Goal: Information Seeking & Learning: Find contact information

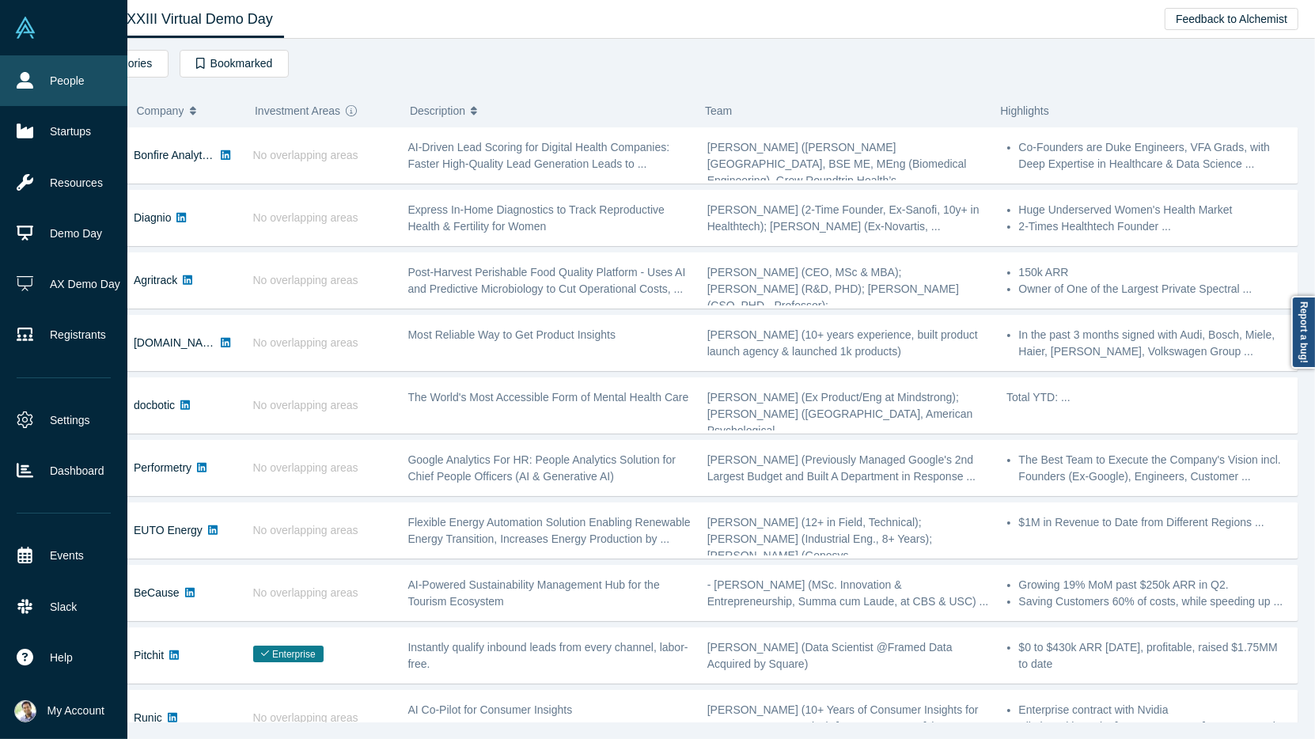
click at [35, 83] on link "People" at bounding box center [63, 80] width 127 height 51
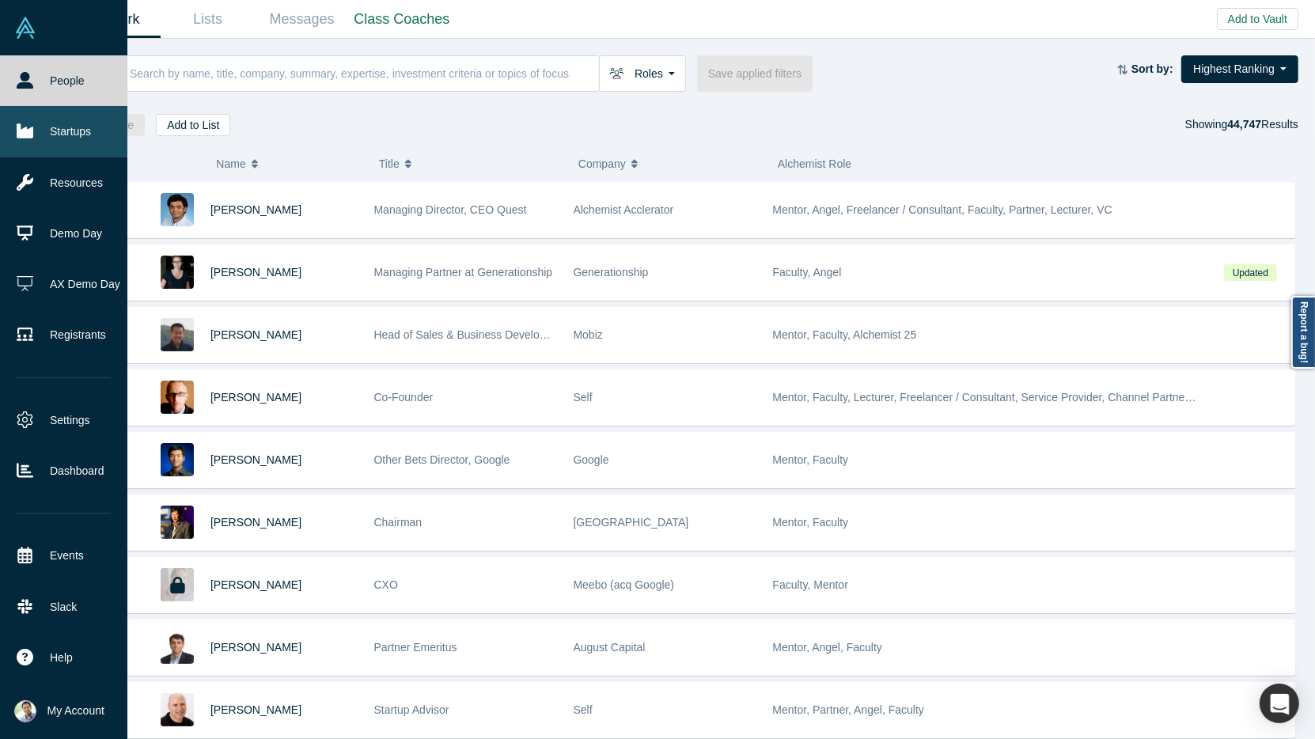
click at [76, 132] on link "Startups" at bounding box center [63, 131] width 127 height 51
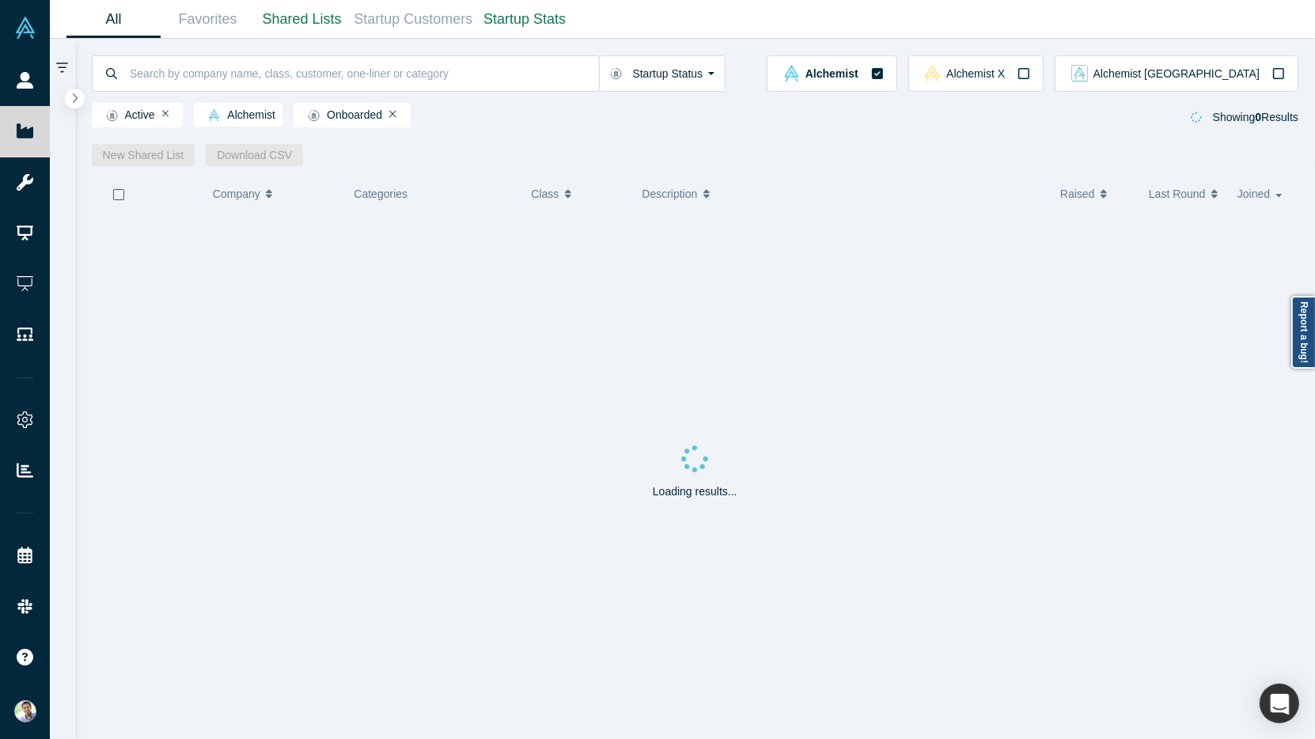
click at [1103, 196] on icon "button" at bounding box center [1103, 193] width 6 height 11
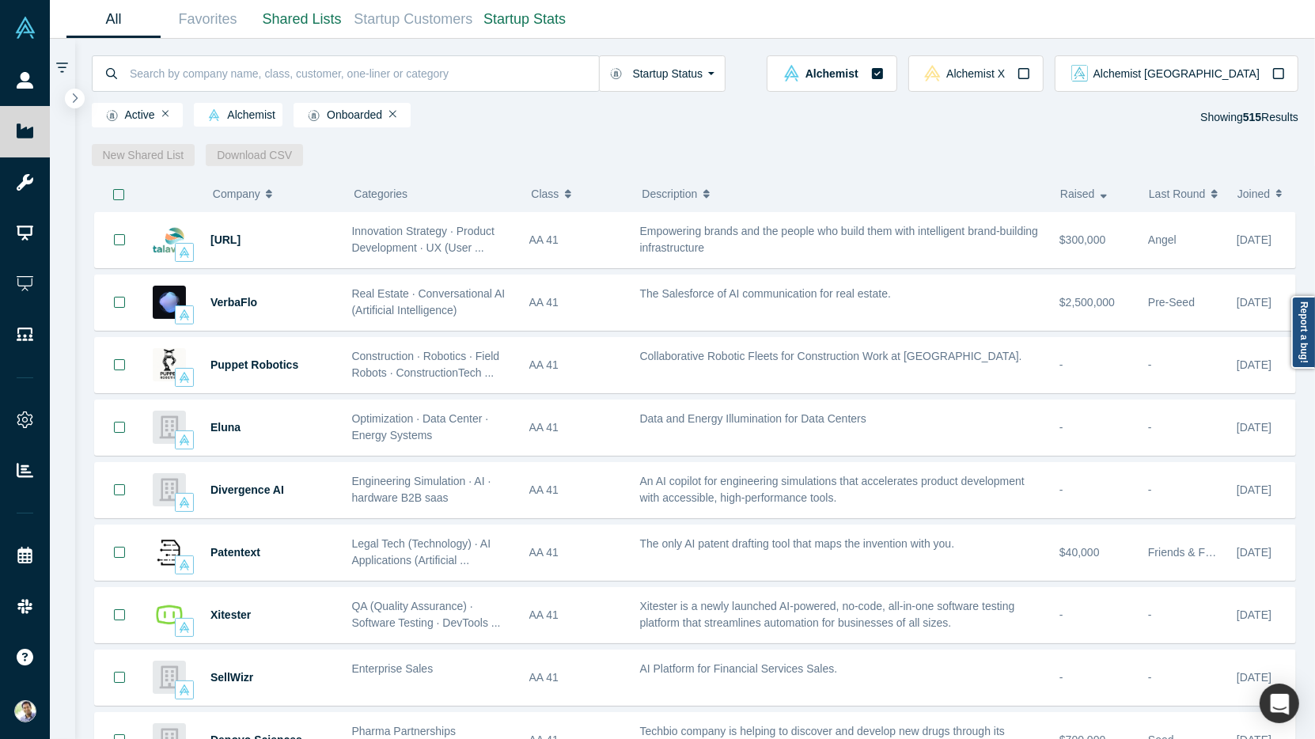
click at [1103, 196] on icon "button" at bounding box center [1103, 197] width 6 height 4
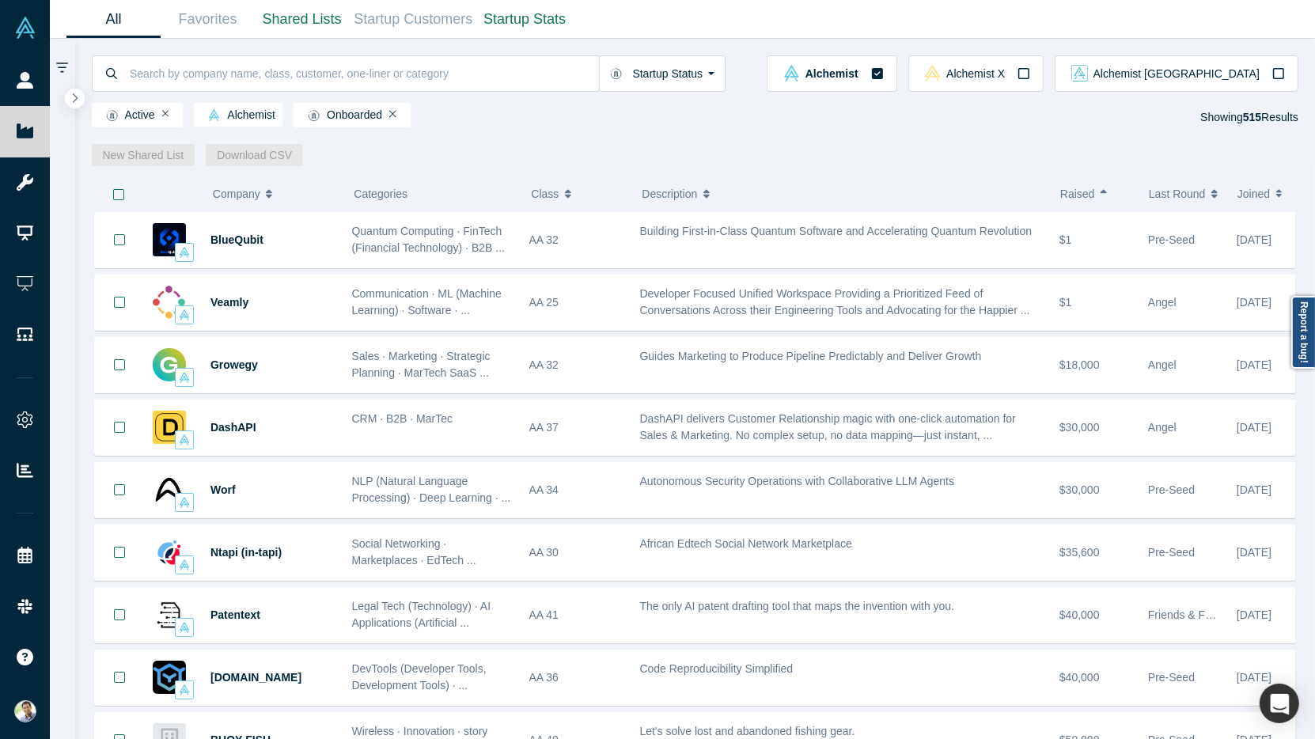
click at [1095, 198] on button "Raised" at bounding box center [1096, 193] width 72 height 33
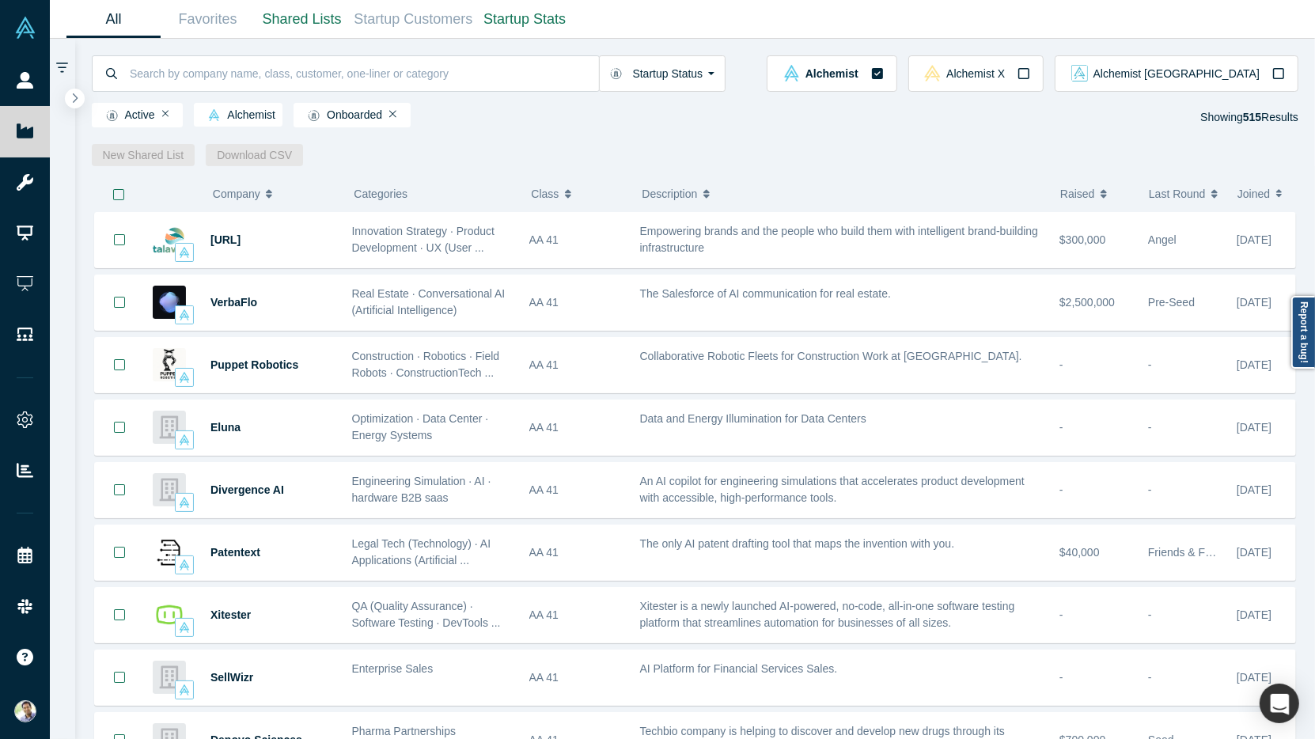
click at [1093, 195] on span "Raised" at bounding box center [1077, 193] width 35 height 33
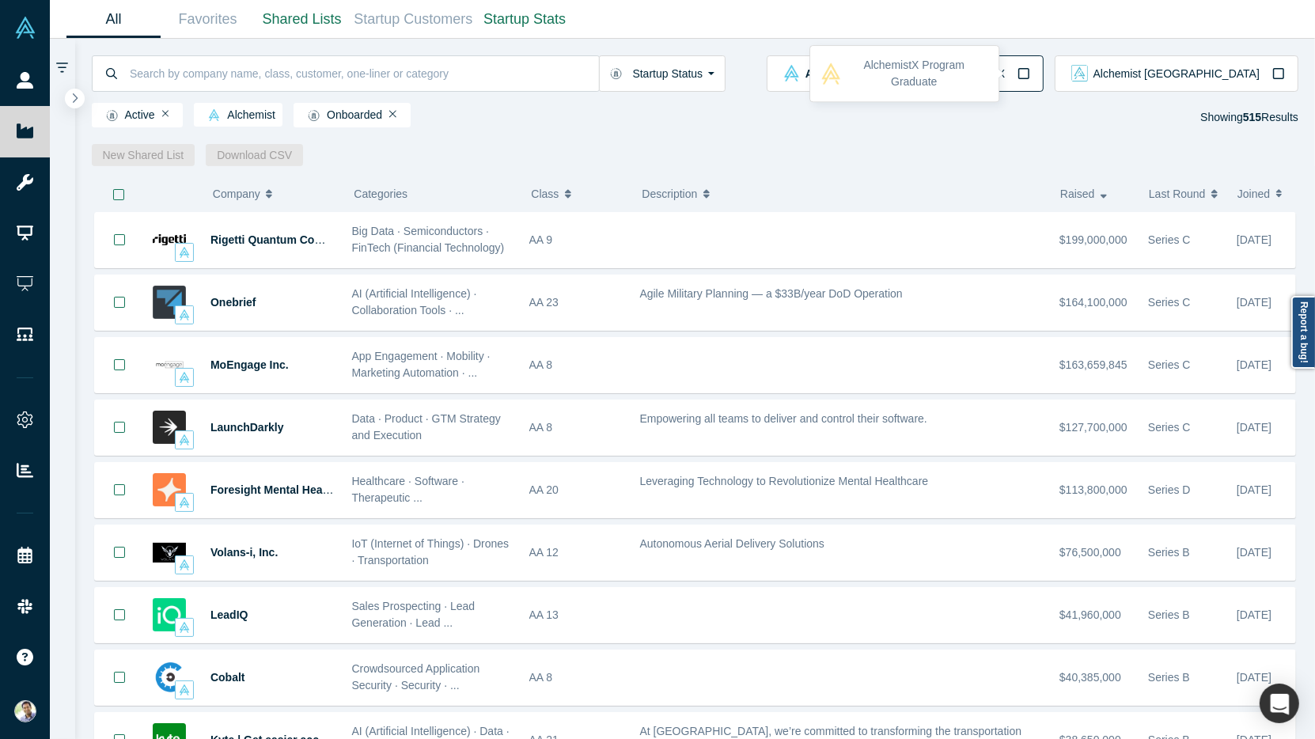
click at [1030, 70] on icon "button" at bounding box center [1023, 73] width 13 height 13
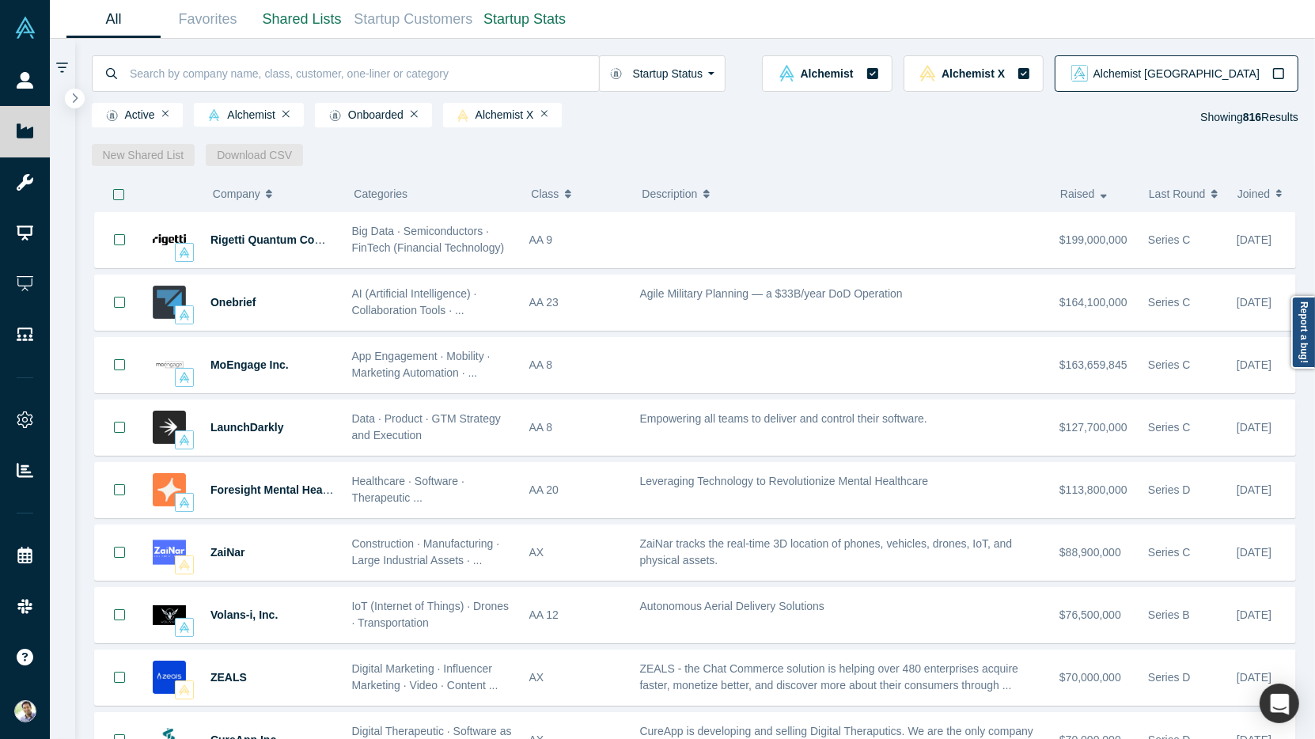
click at [1281, 74] on icon "button" at bounding box center [1278, 73] width 13 height 13
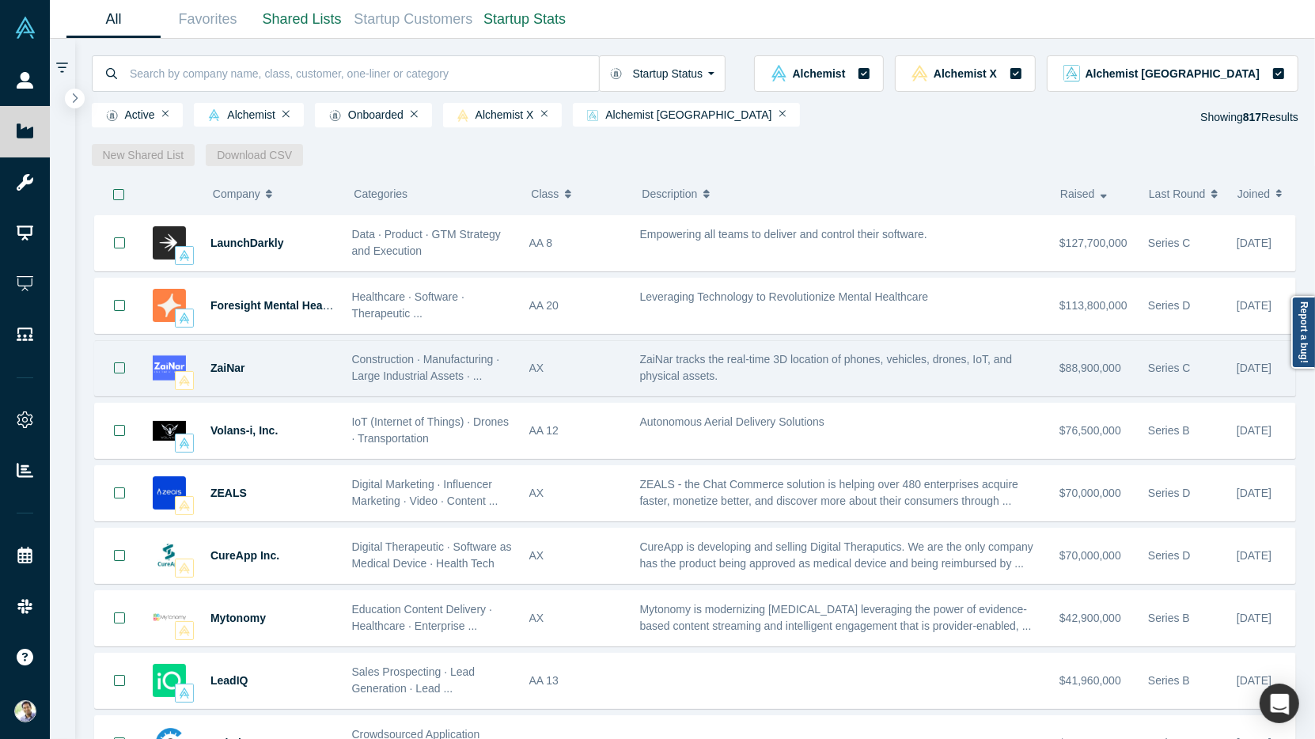
scroll to position [187, 0]
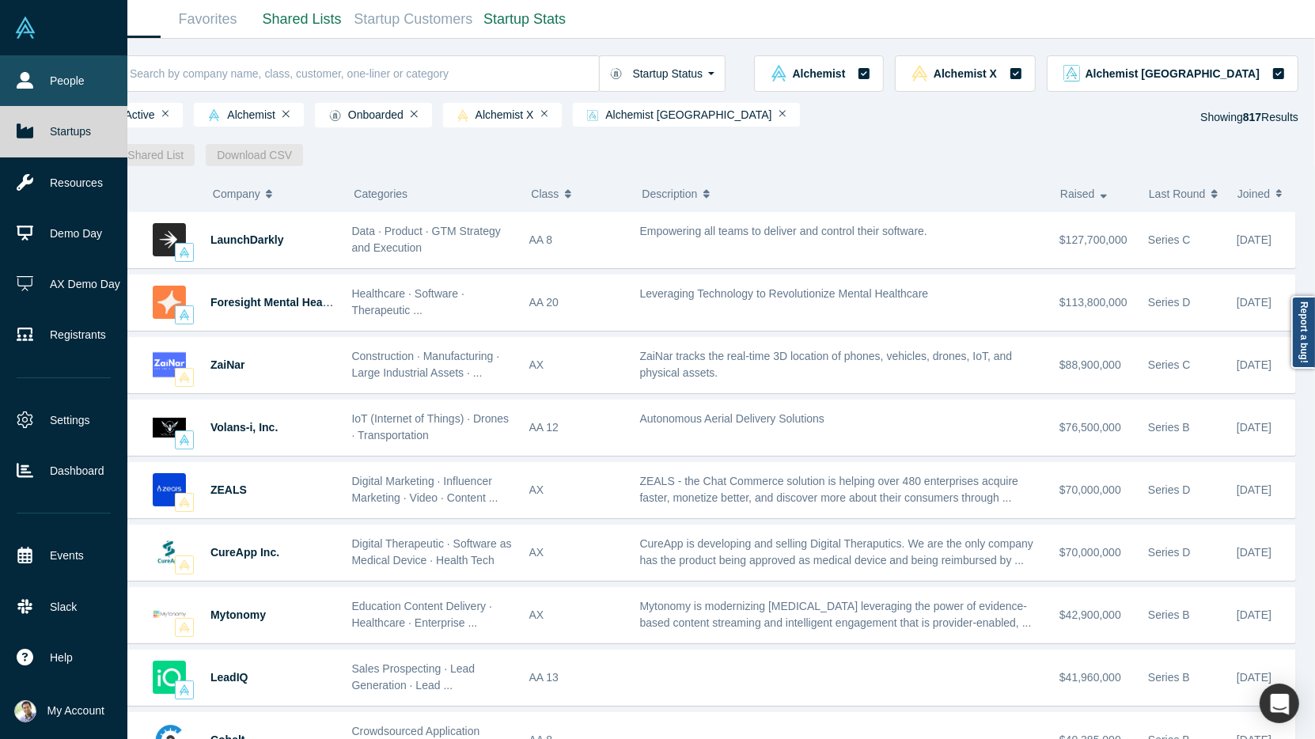
click at [35, 89] on link "People" at bounding box center [63, 80] width 127 height 51
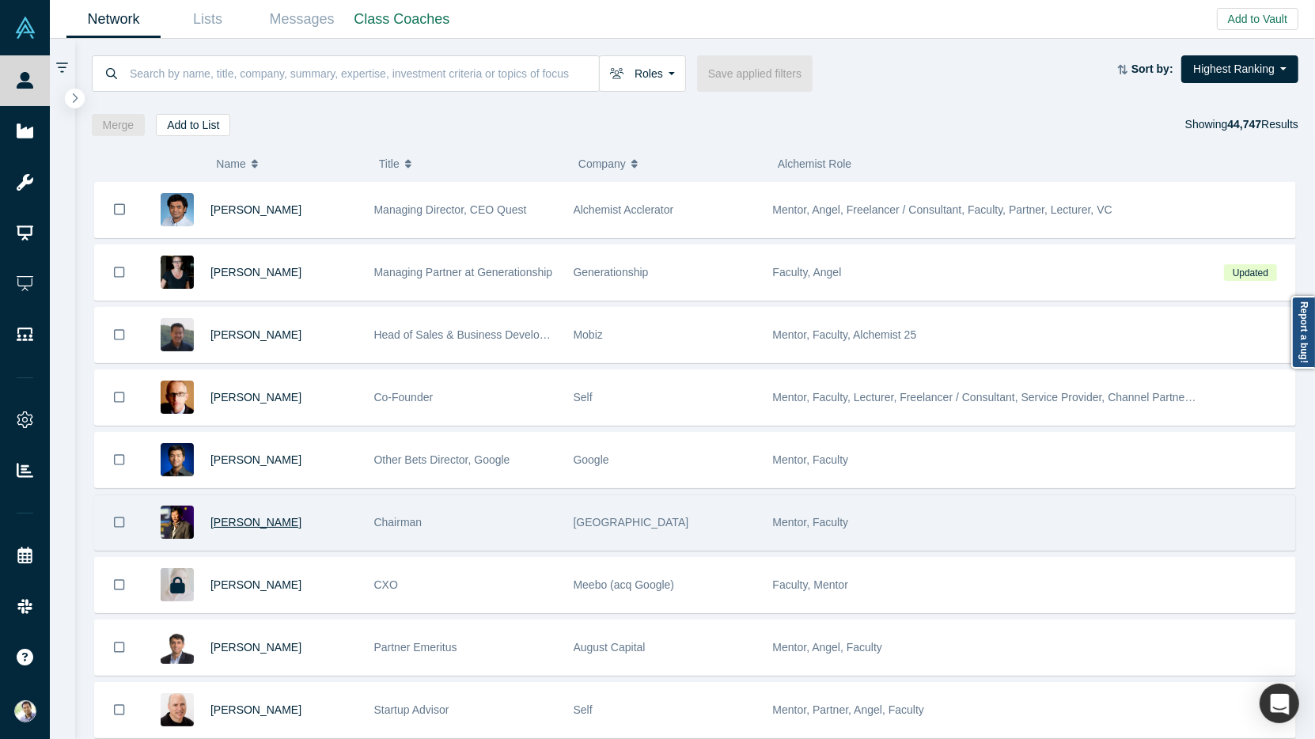
click at [249, 516] on span "[PERSON_NAME]" at bounding box center [255, 522] width 91 height 13
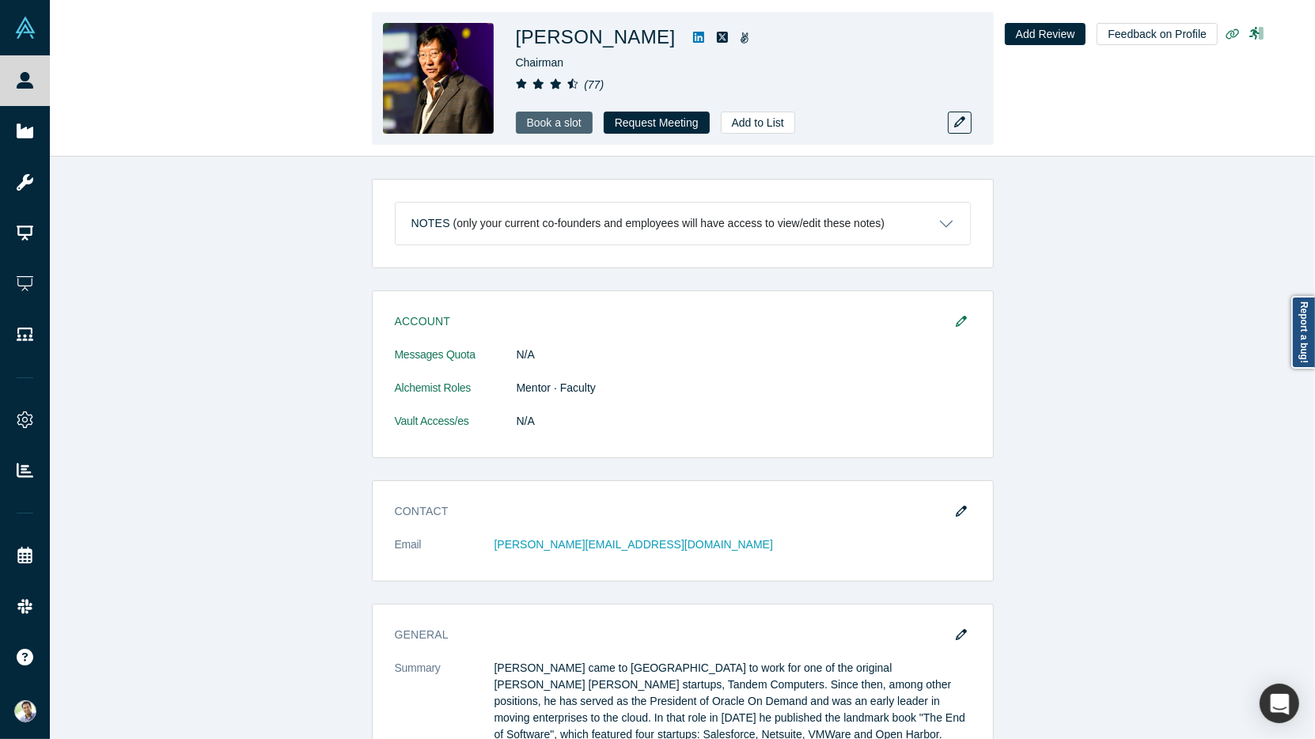
click at [534, 123] on link "Book a slot" at bounding box center [554, 123] width 77 height 22
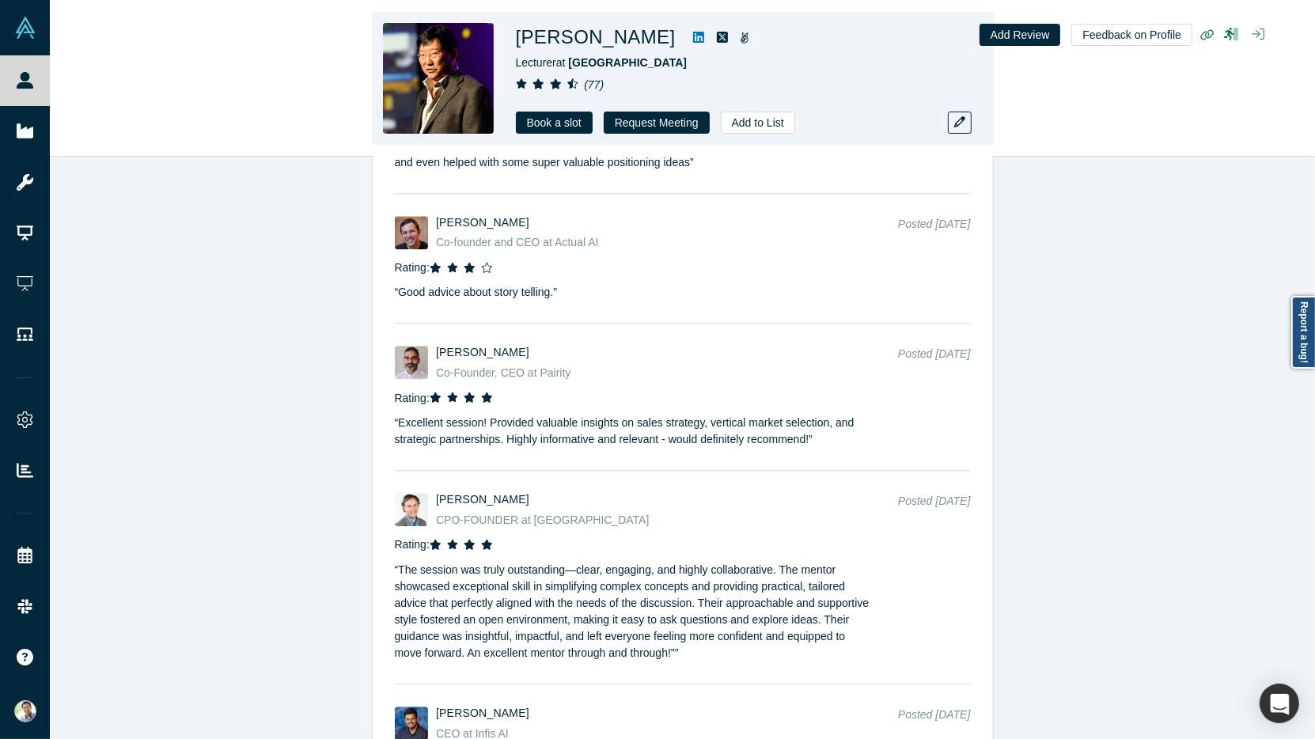
scroll to position [3865, 0]
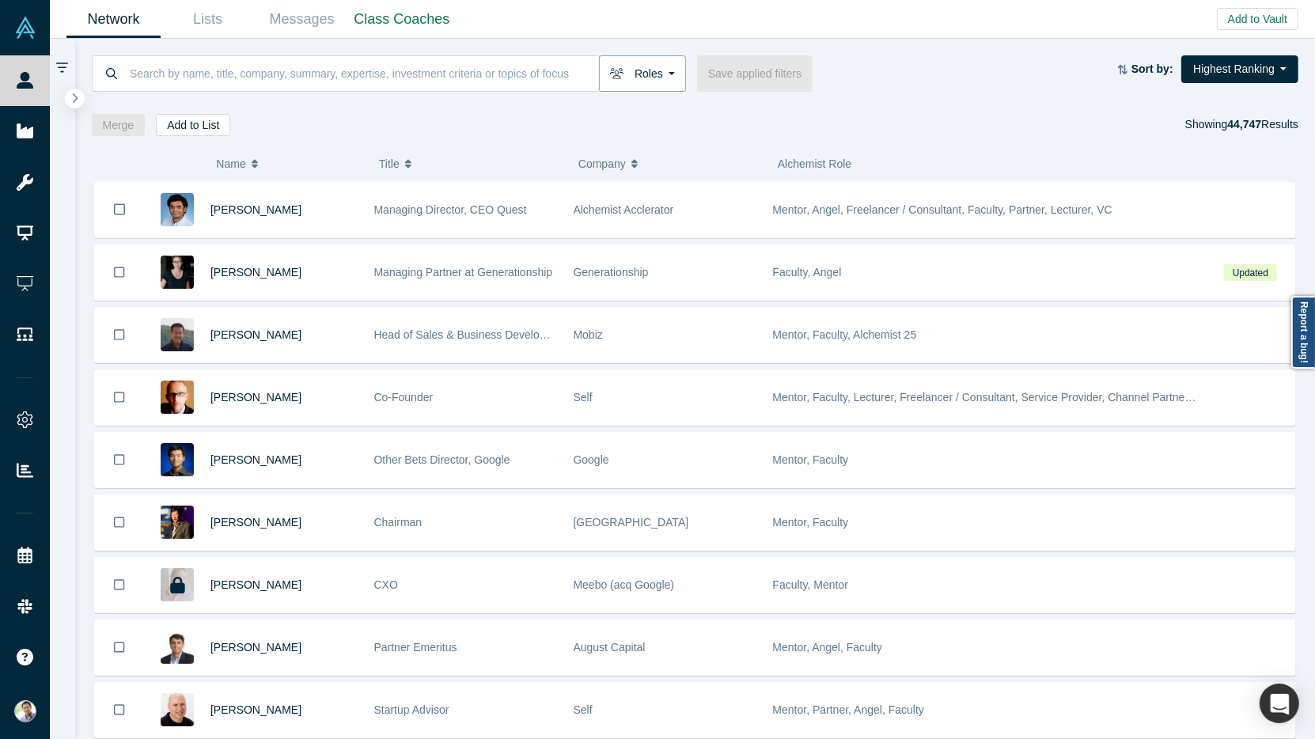
click at [662, 76] on button "Roles" at bounding box center [642, 73] width 87 height 36
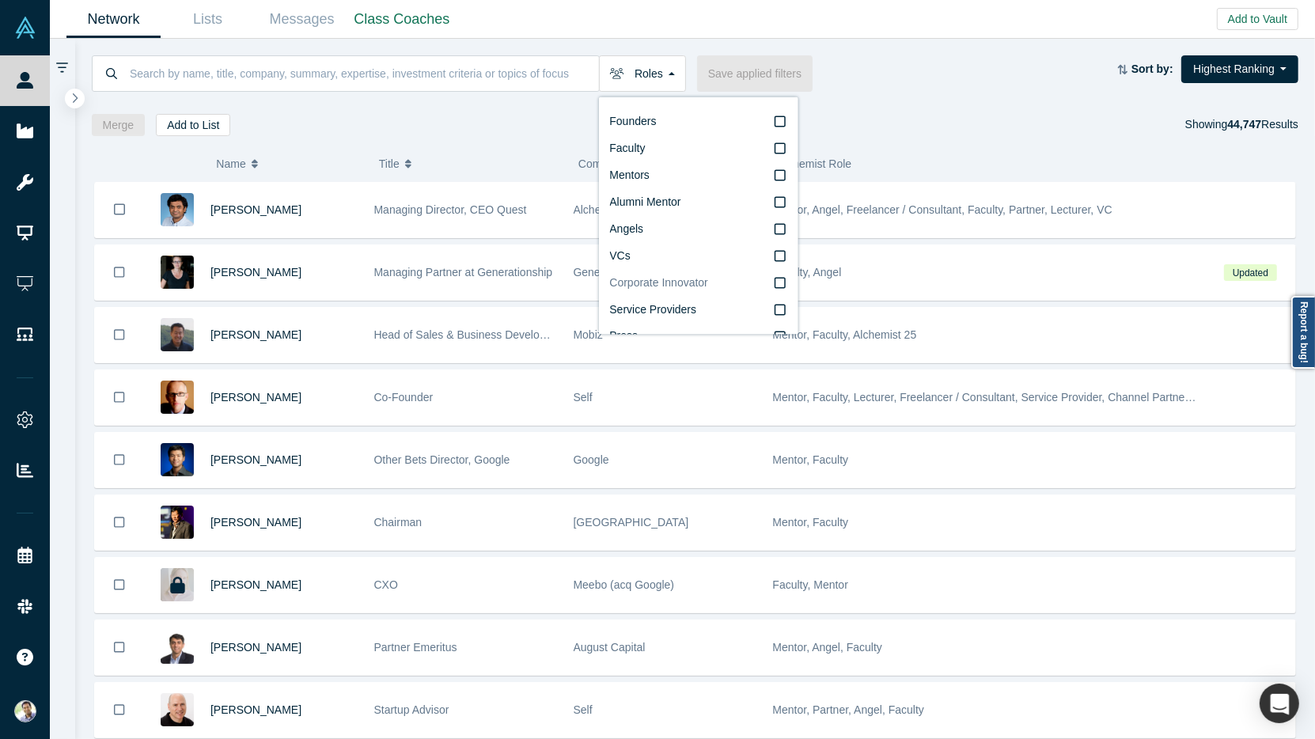
click at [781, 277] on icon at bounding box center [779, 283] width 11 height 13
click at [0, 0] on input "Corporate Innovator" at bounding box center [0, 0] width 0 height 0
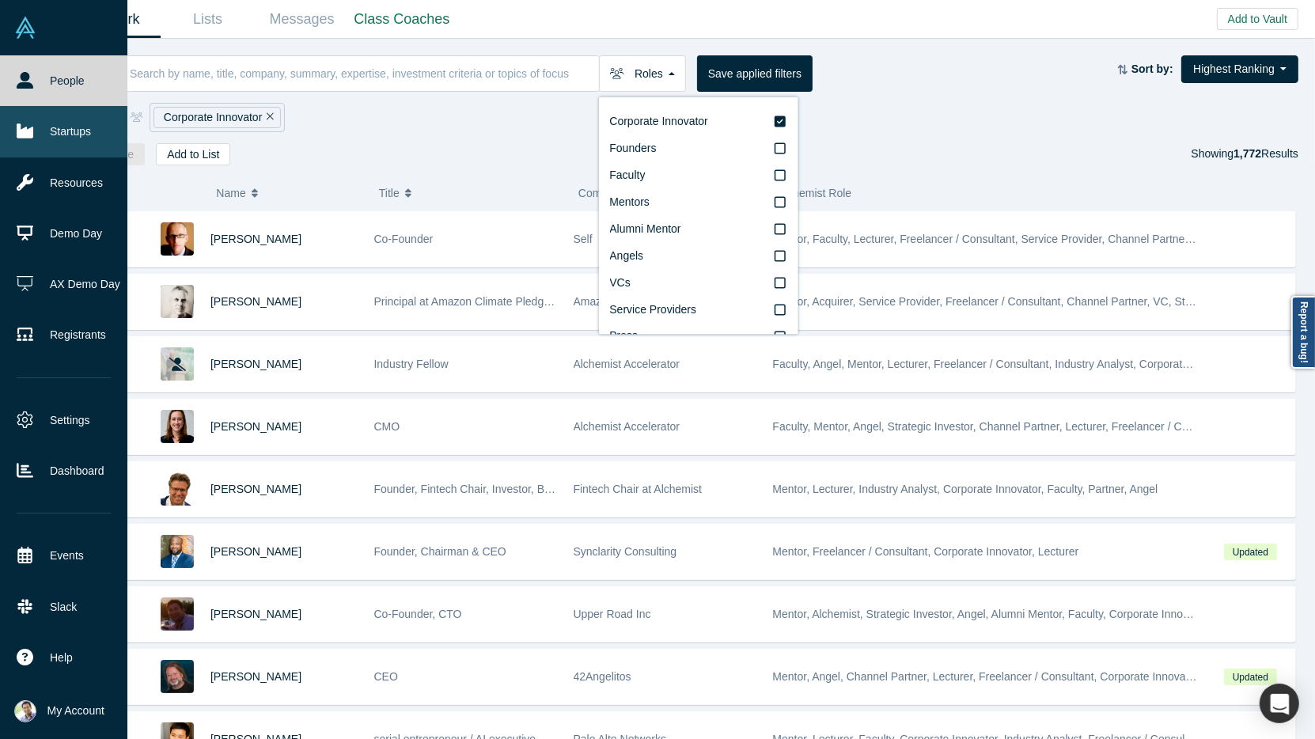
click at [58, 135] on link "Startups" at bounding box center [63, 131] width 127 height 51
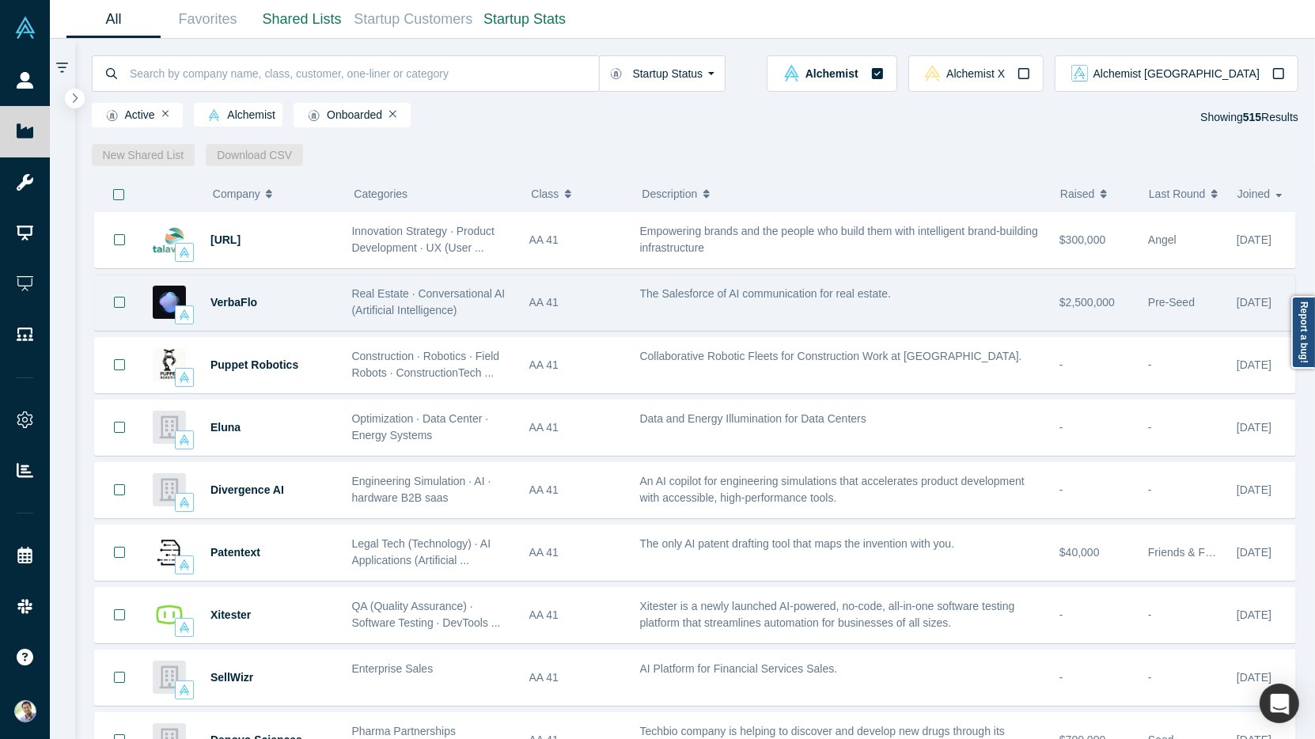
click at [670, 297] on span "The Salesforce of AI communication for real estate." at bounding box center [766, 293] width 252 height 13
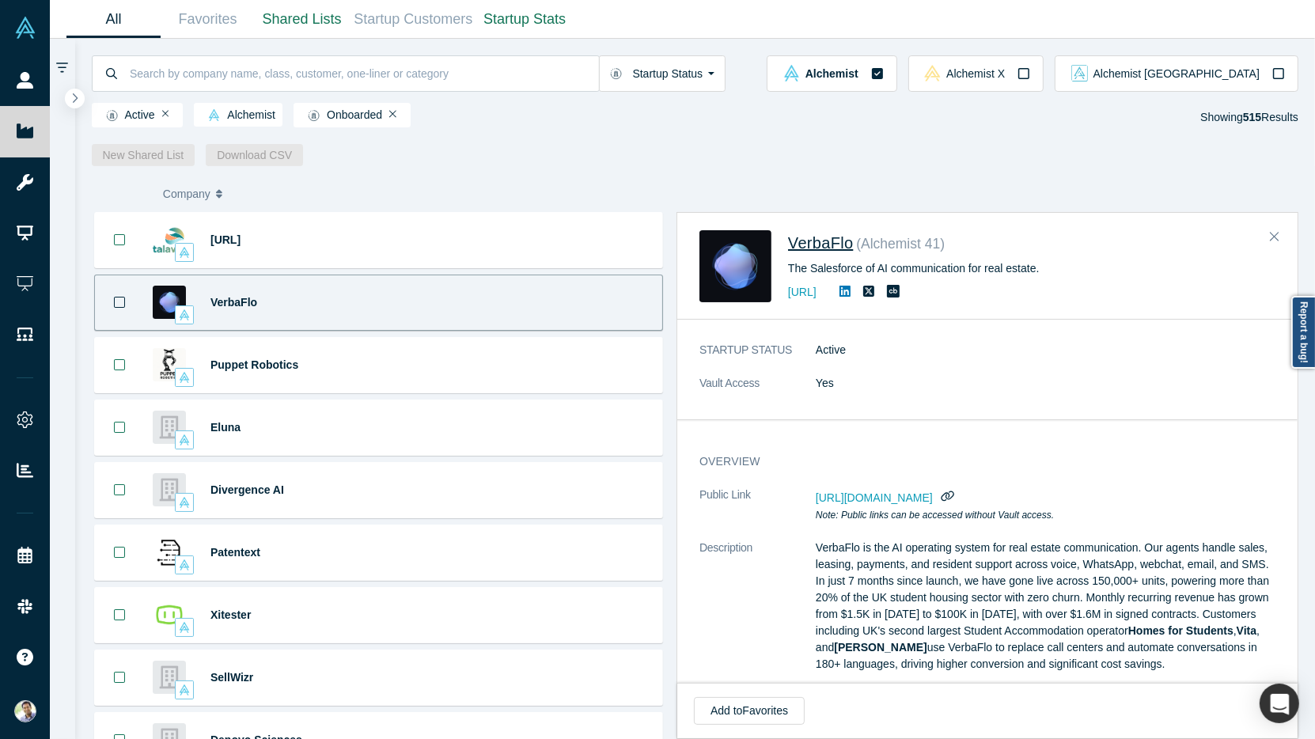
click at [823, 242] on span "VerbaFlo" at bounding box center [820, 242] width 65 height 17
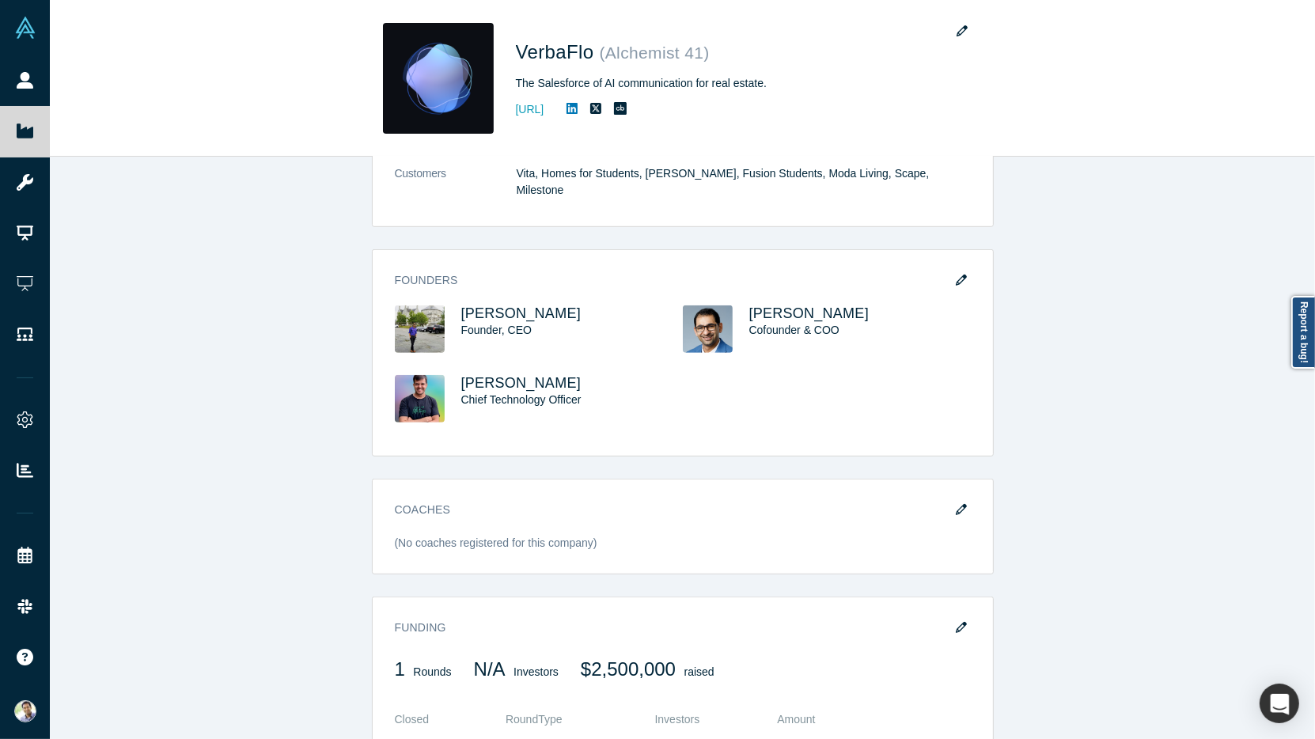
scroll to position [889, 0]
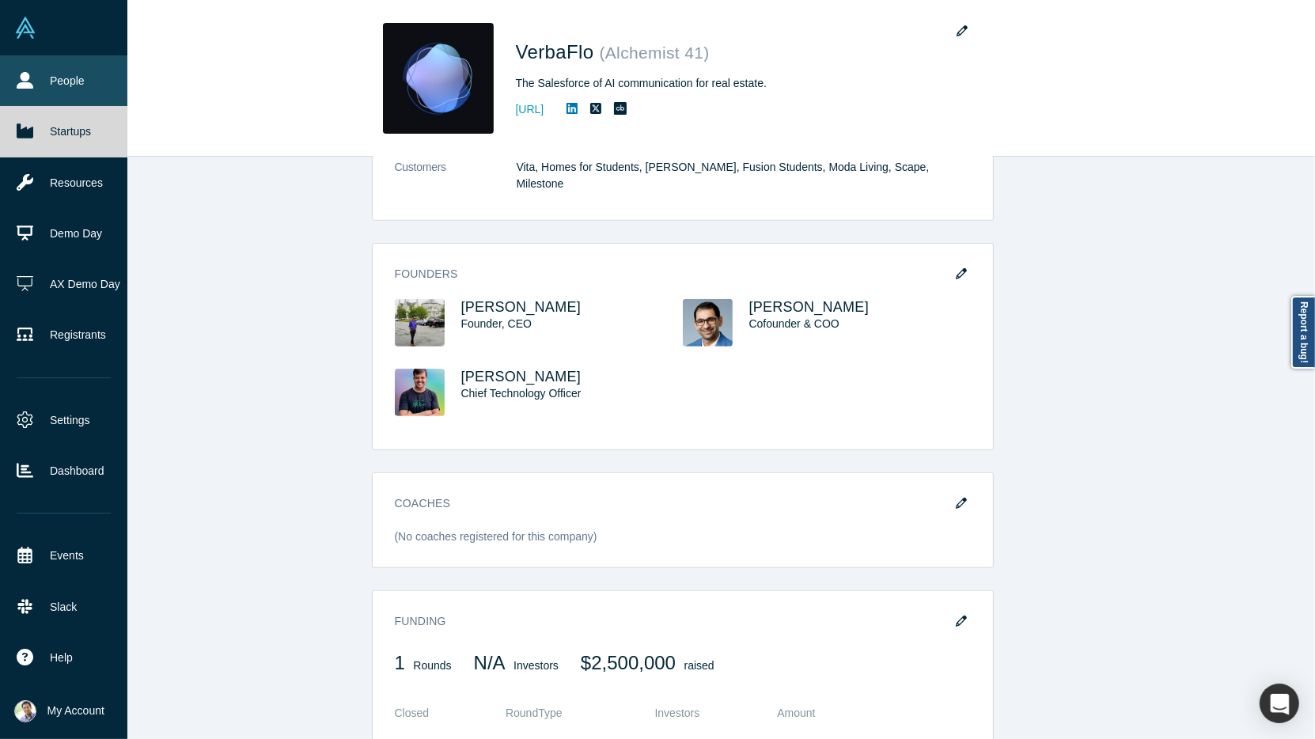
click at [65, 100] on link "People" at bounding box center [63, 80] width 127 height 51
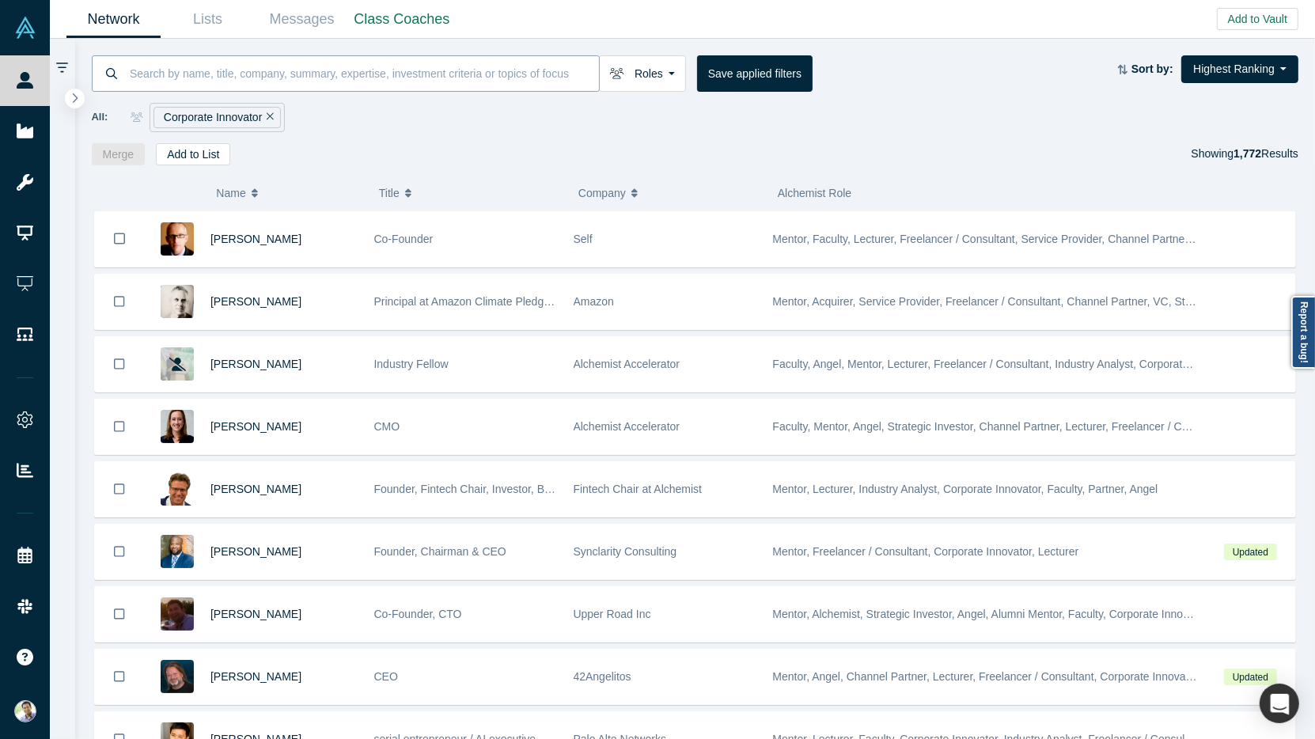
click at [395, 74] on input at bounding box center [363, 73] width 471 height 37
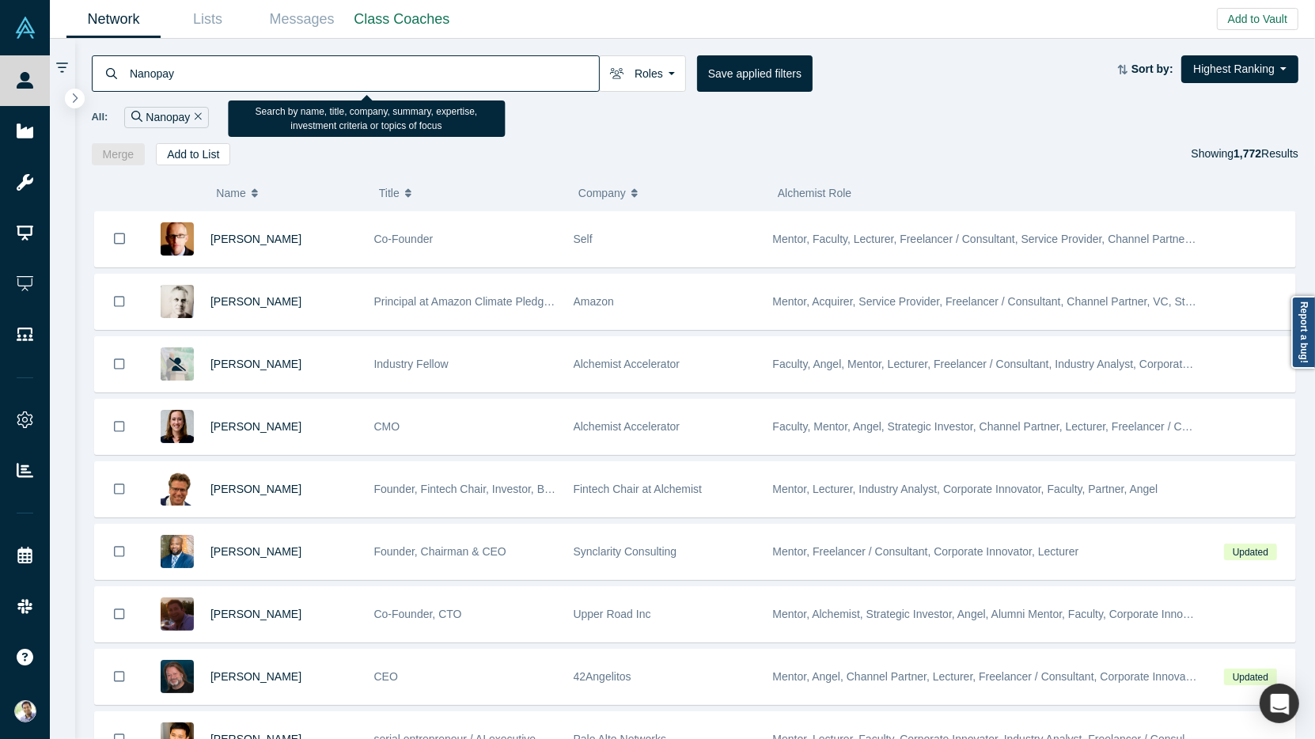
type input "Nanopay"
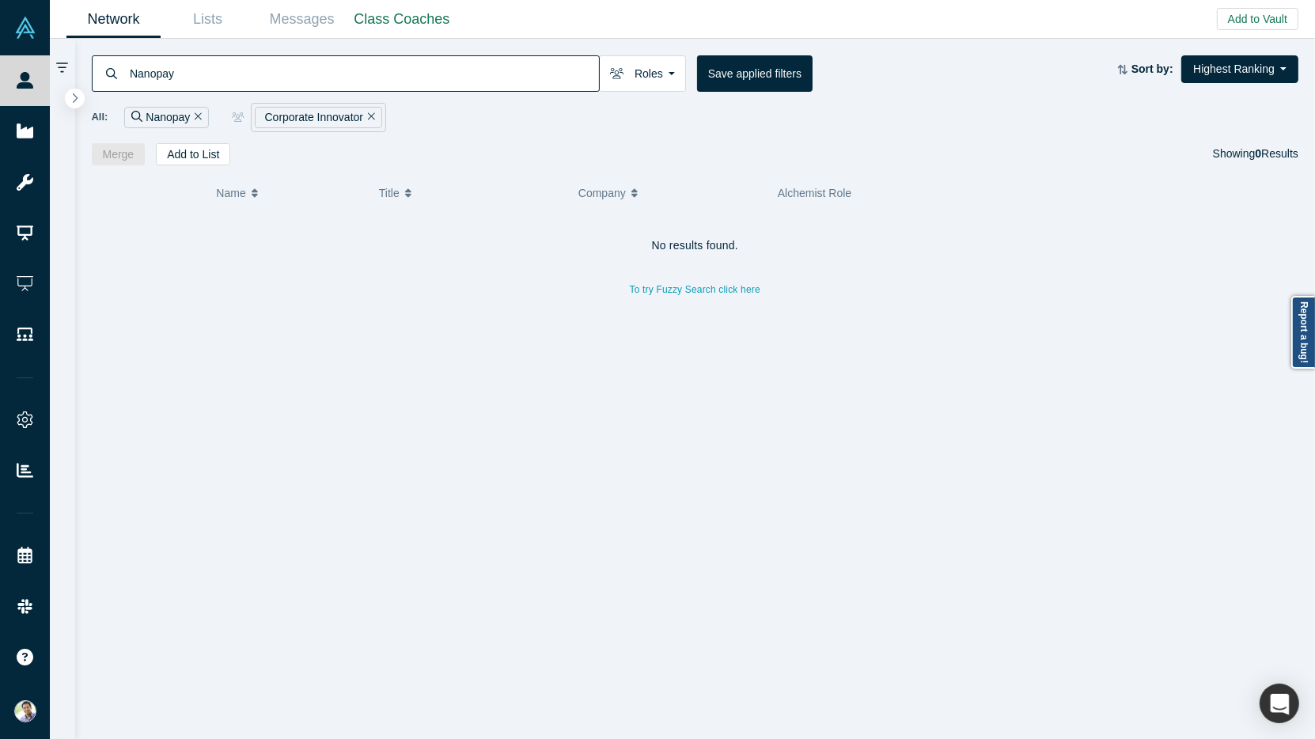
click at [368, 118] on icon "Remove Filter" at bounding box center [371, 116] width 7 height 11
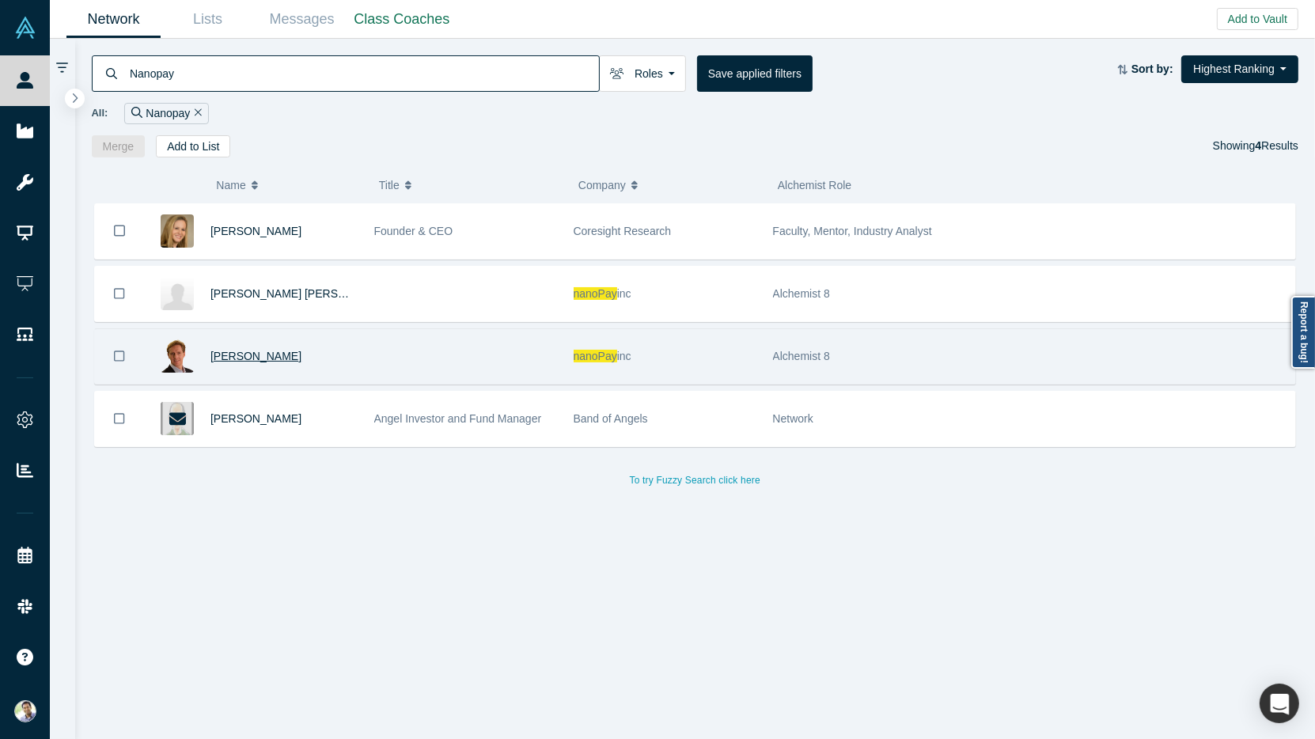
click at [266, 351] on span "[PERSON_NAME]" at bounding box center [255, 356] width 91 height 13
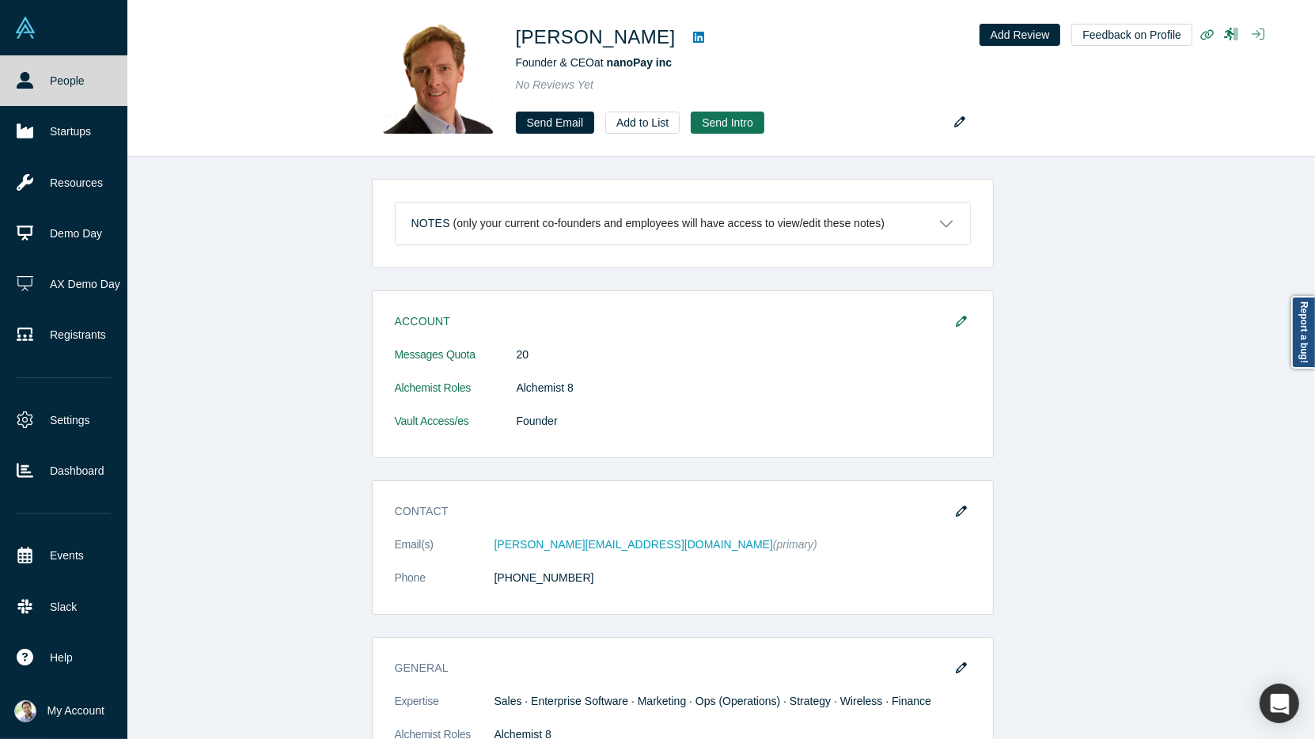
click at [49, 83] on link "People" at bounding box center [63, 80] width 127 height 51
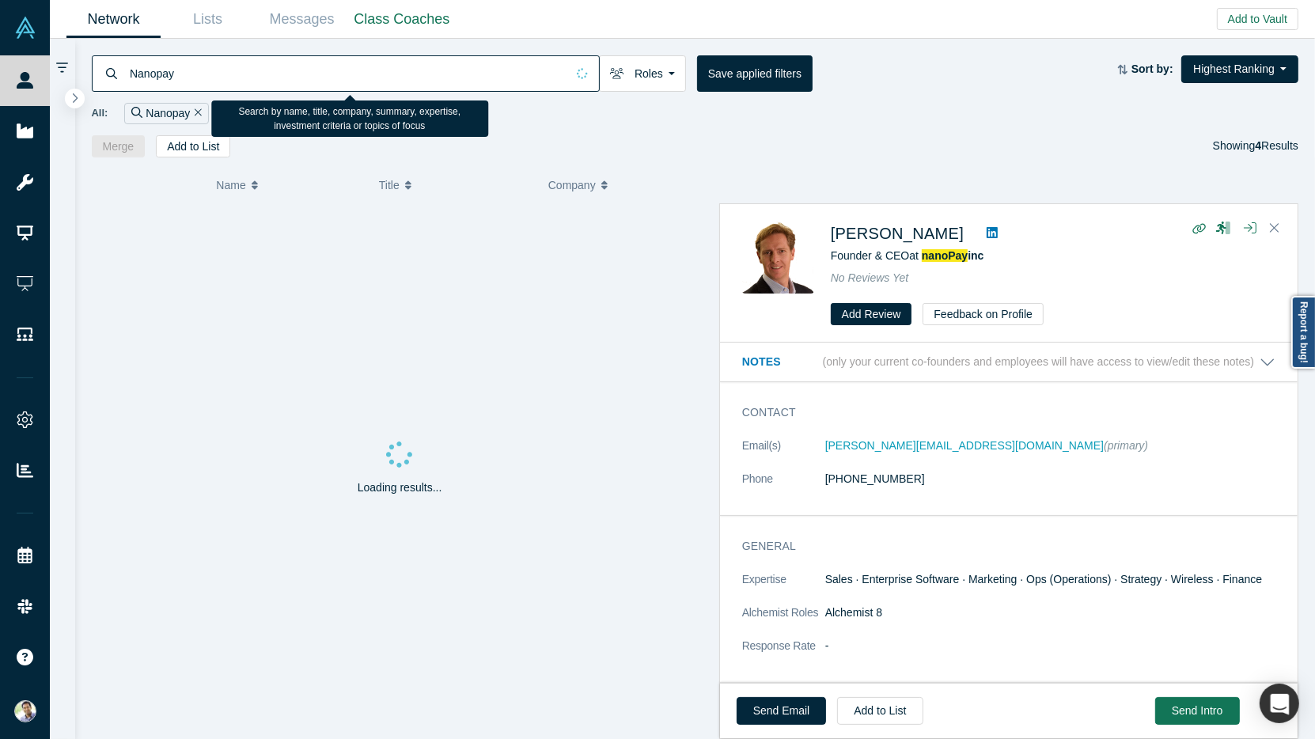
click at [160, 76] on input "Nanopay" at bounding box center [346, 73] width 437 height 37
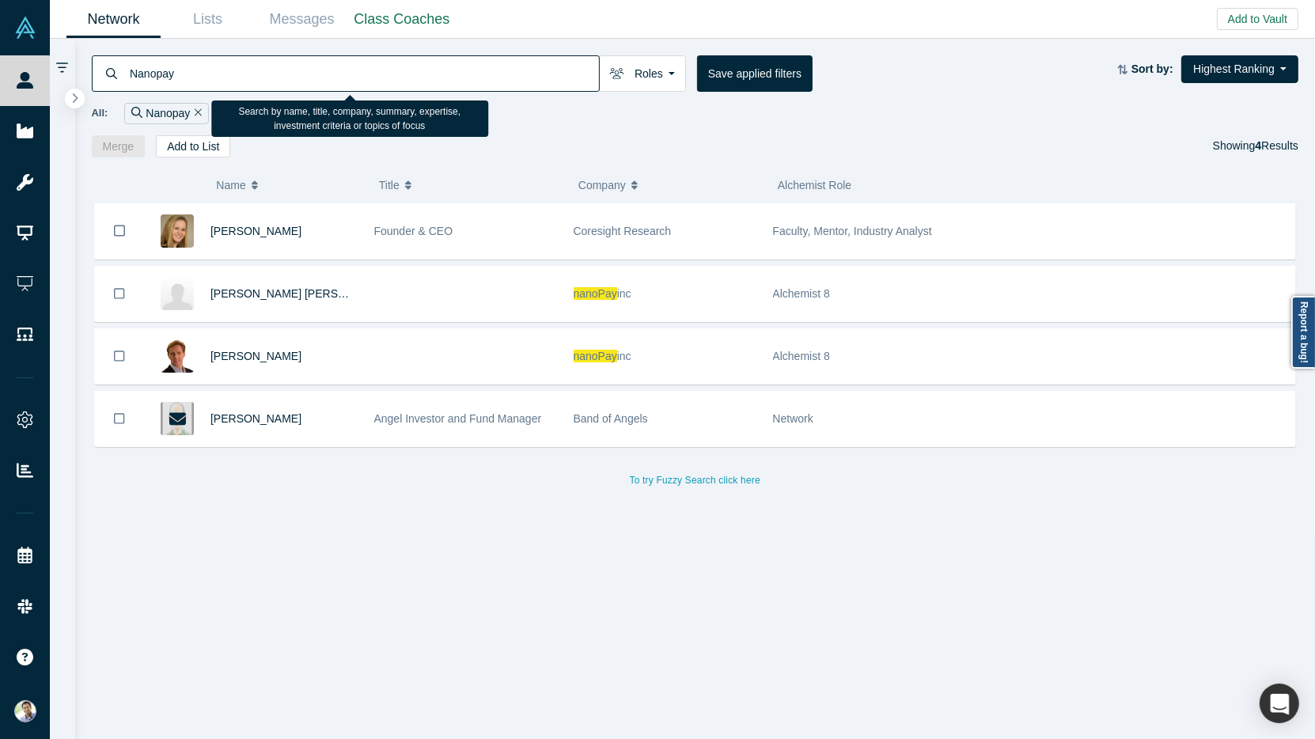
click at [160, 76] on input "Nanopay" at bounding box center [363, 73] width 471 height 37
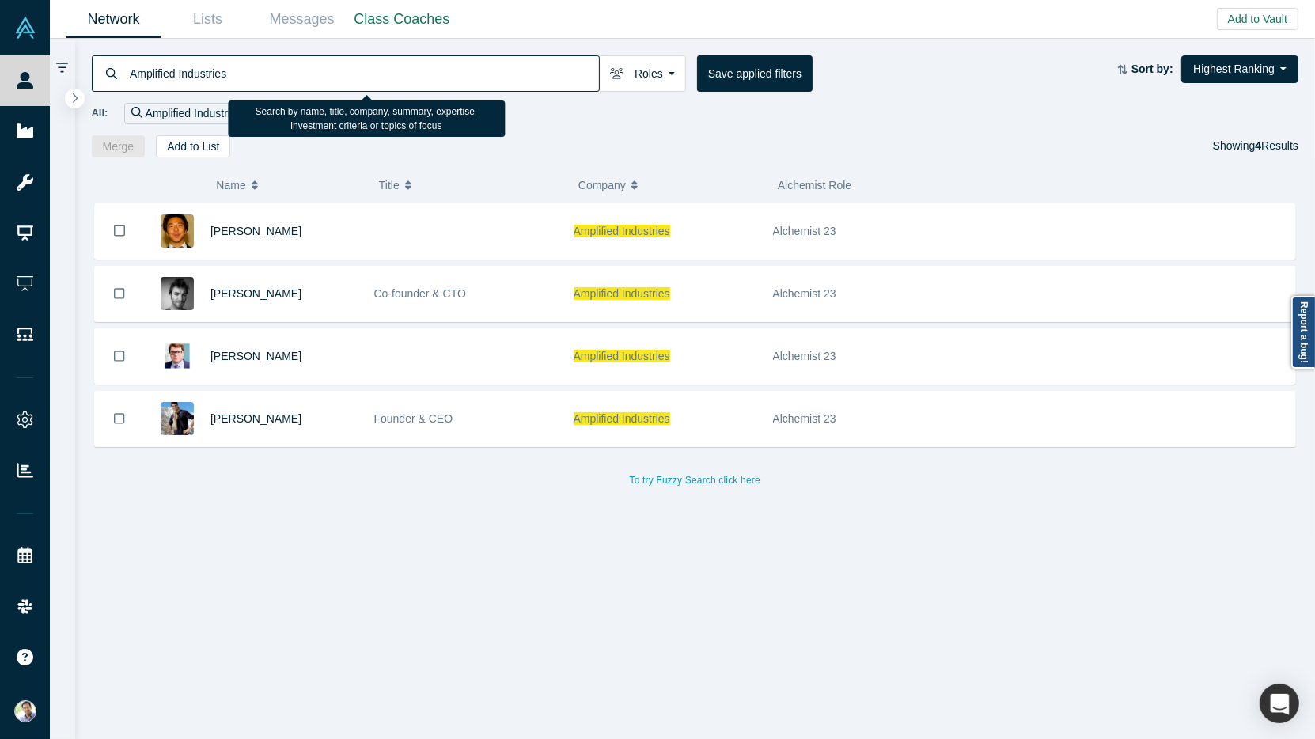
click at [166, 78] on input "Amplified Industries" at bounding box center [363, 73] width 471 height 37
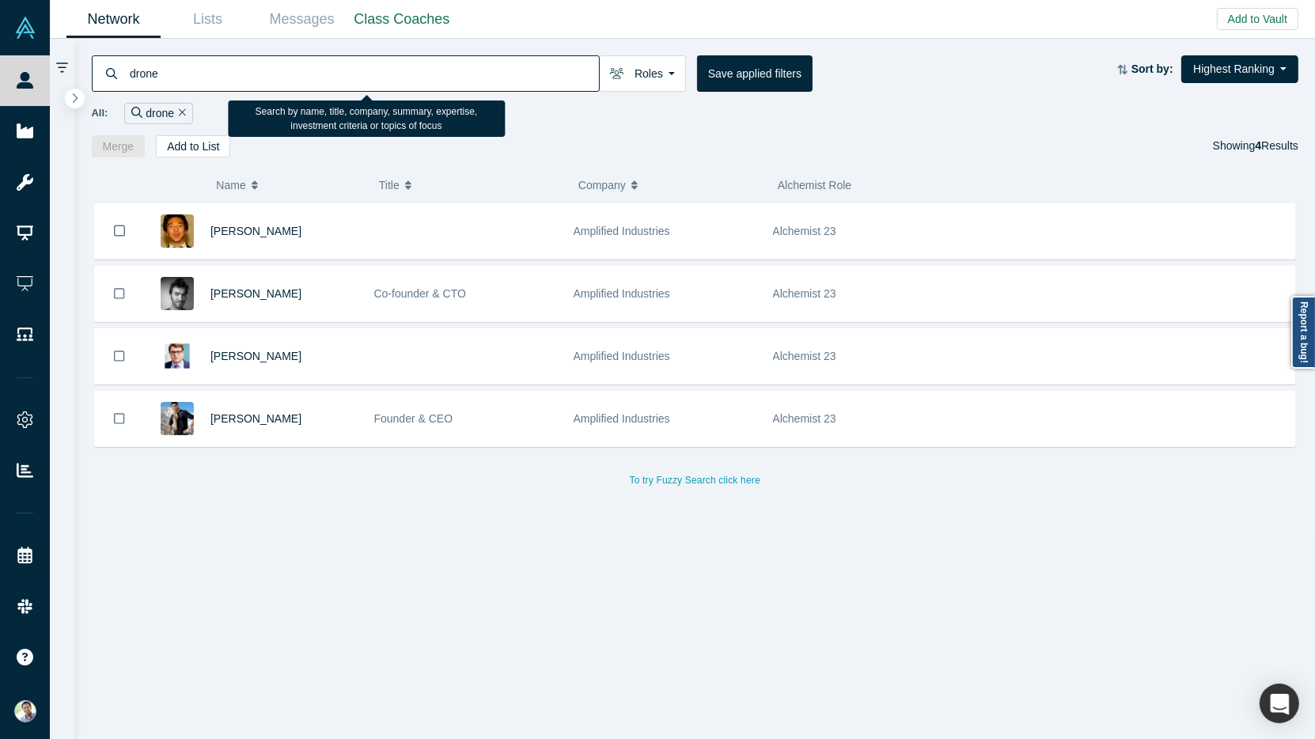
type input "drone"
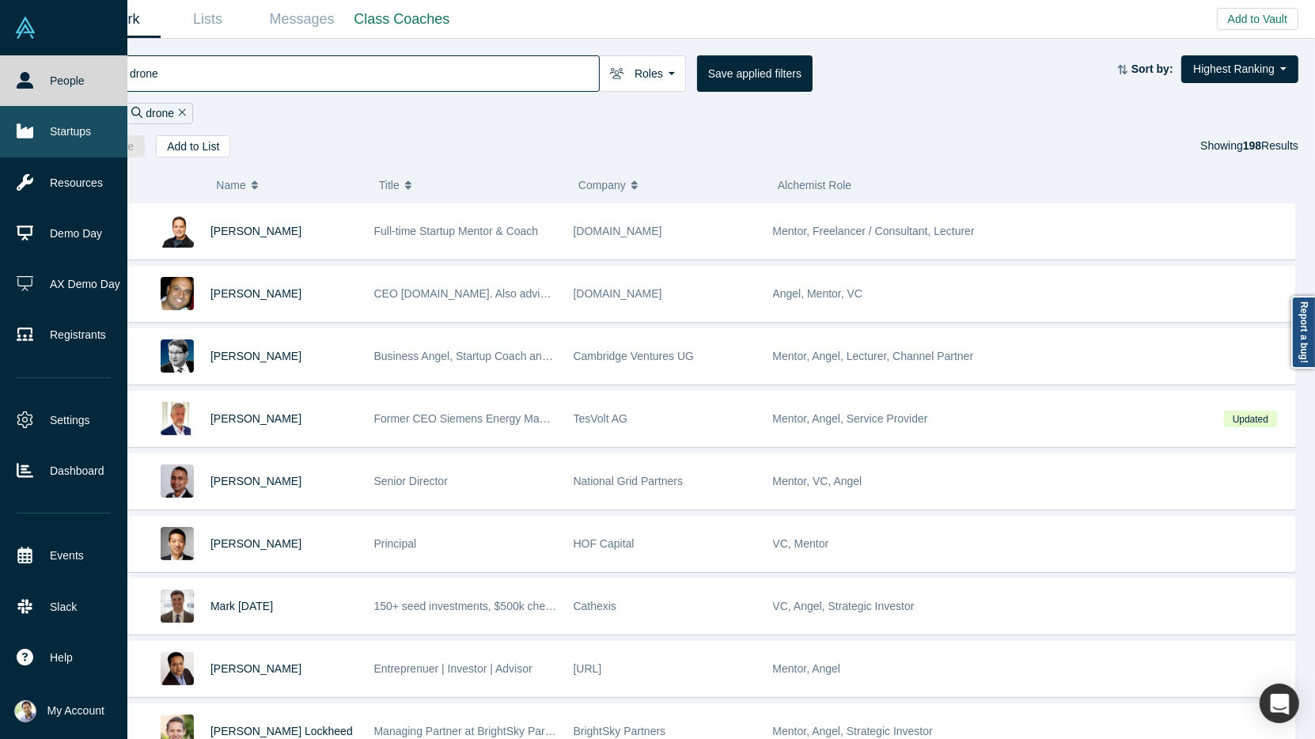
click at [41, 140] on link "Startups" at bounding box center [63, 131] width 127 height 51
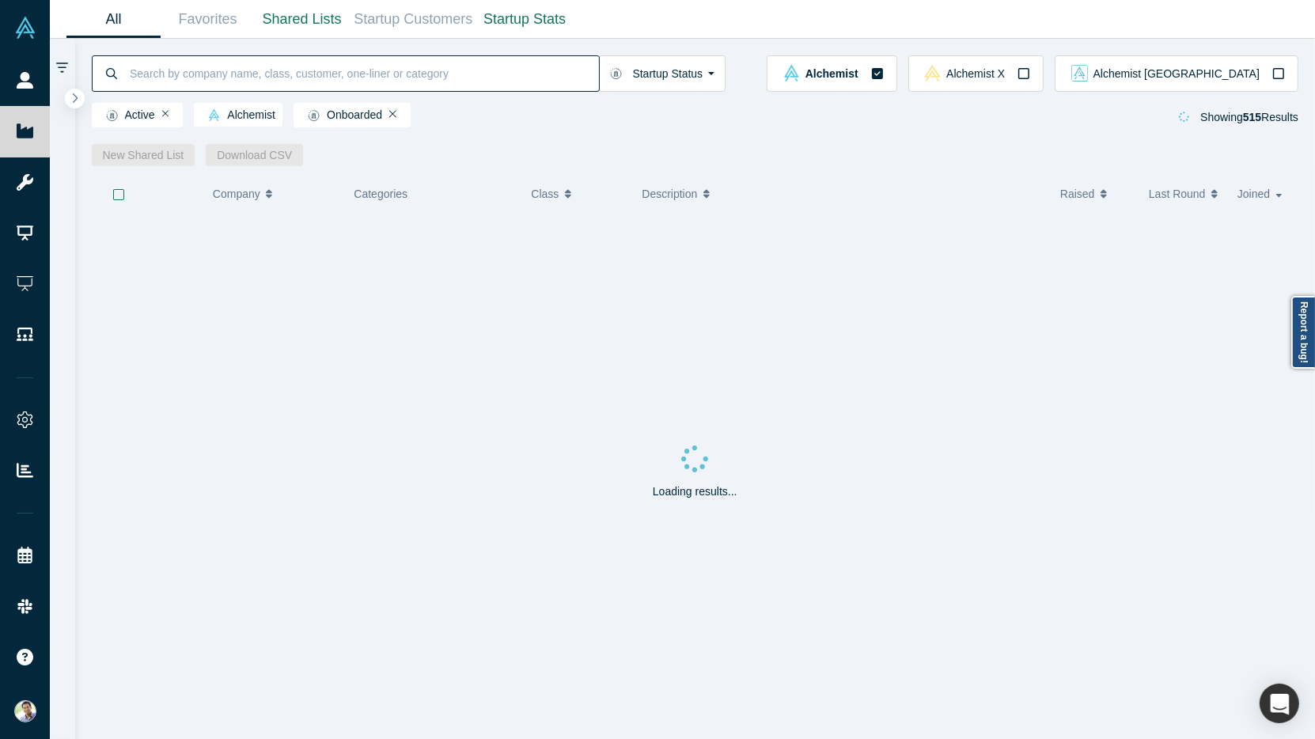
click at [187, 77] on input at bounding box center [363, 73] width 471 height 37
type input "drone"
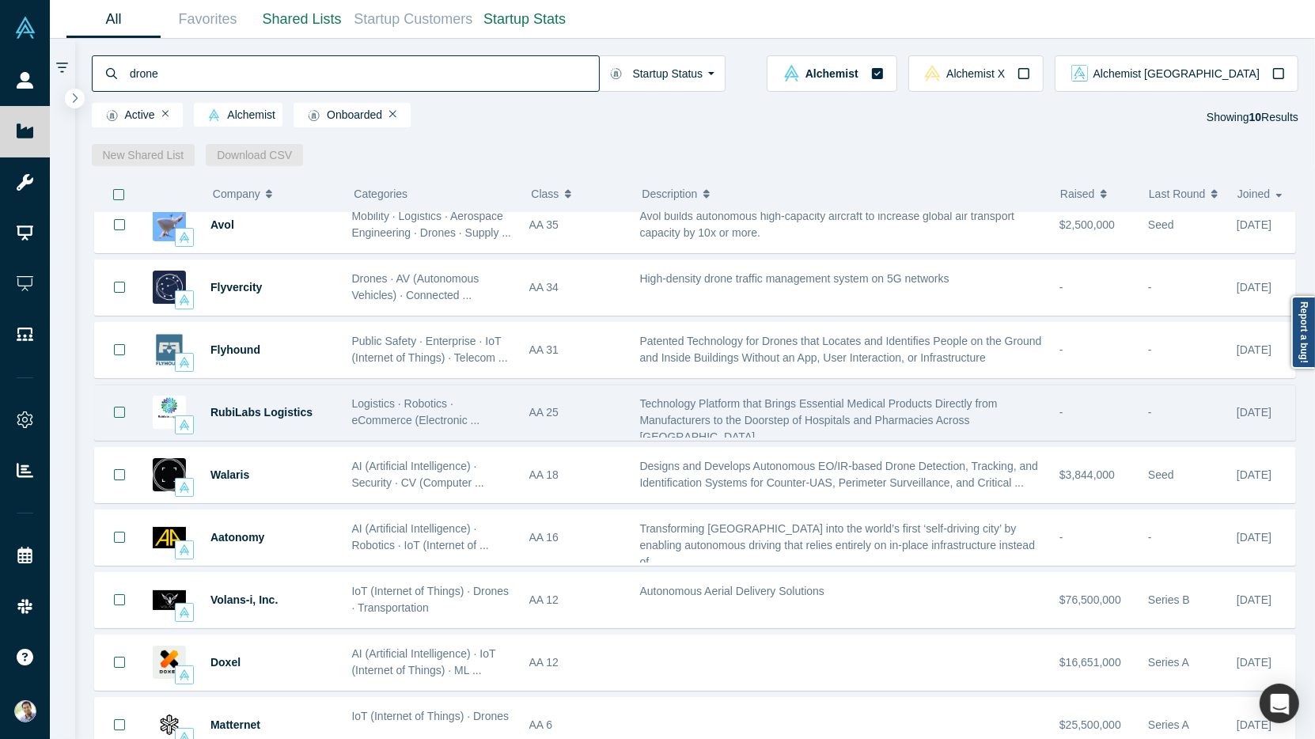
scroll to position [89, 0]
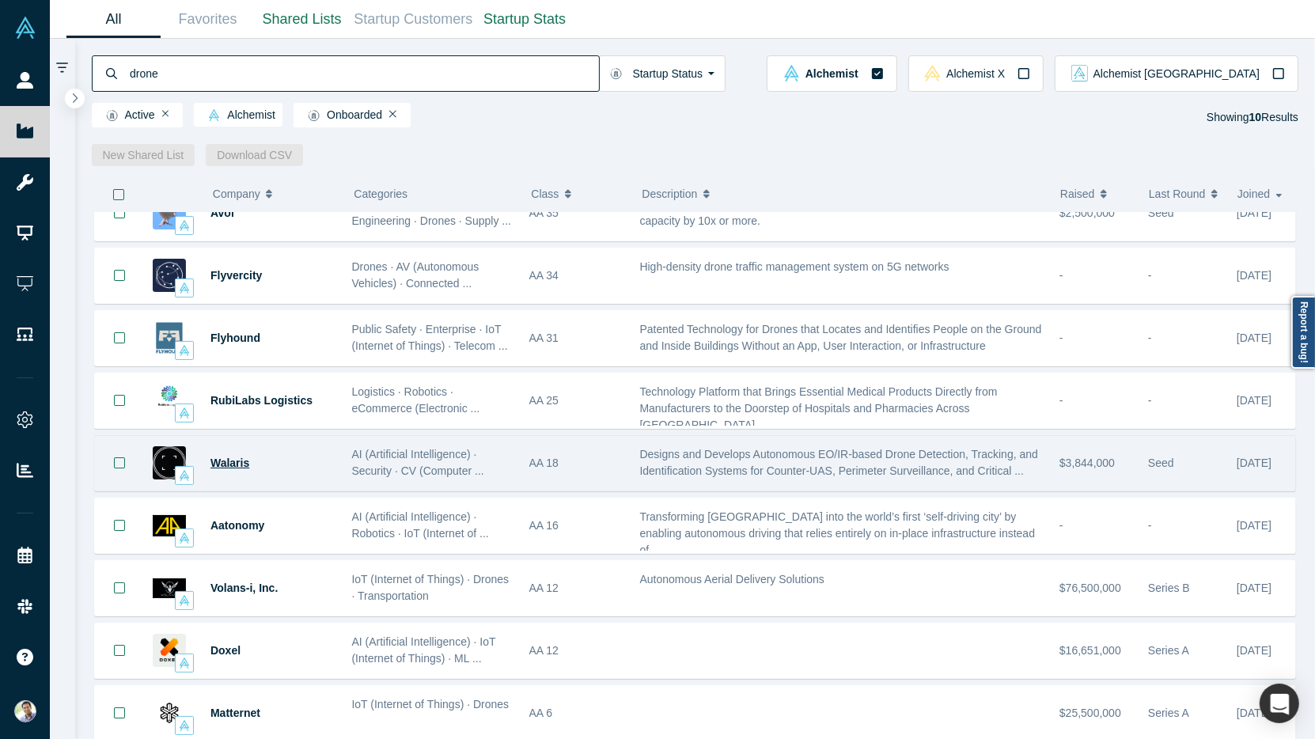
click at [230, 459] on span "Walaris" at bounding box center [229, 462] width 39 height 13
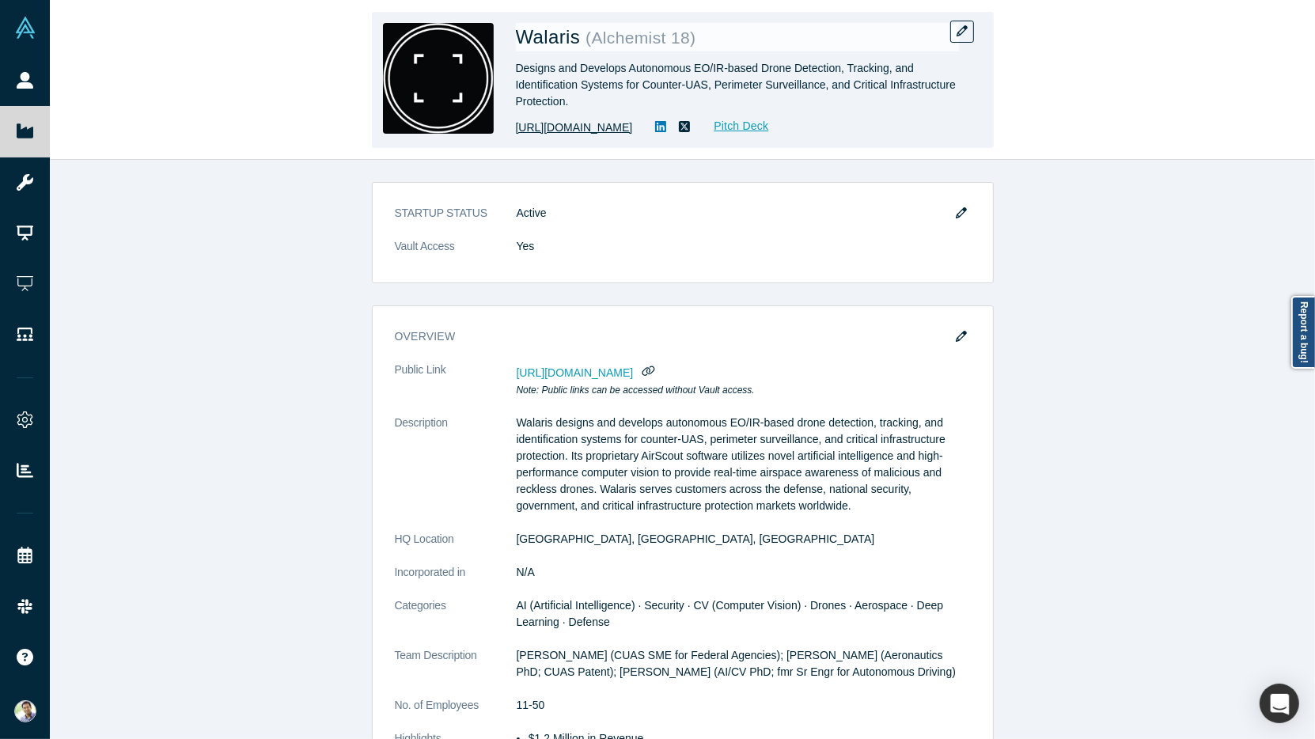
click at [589, 129] on link "[URL][DOMAIN_NAME]" at bounding box center [574, 127] width 117 height 17
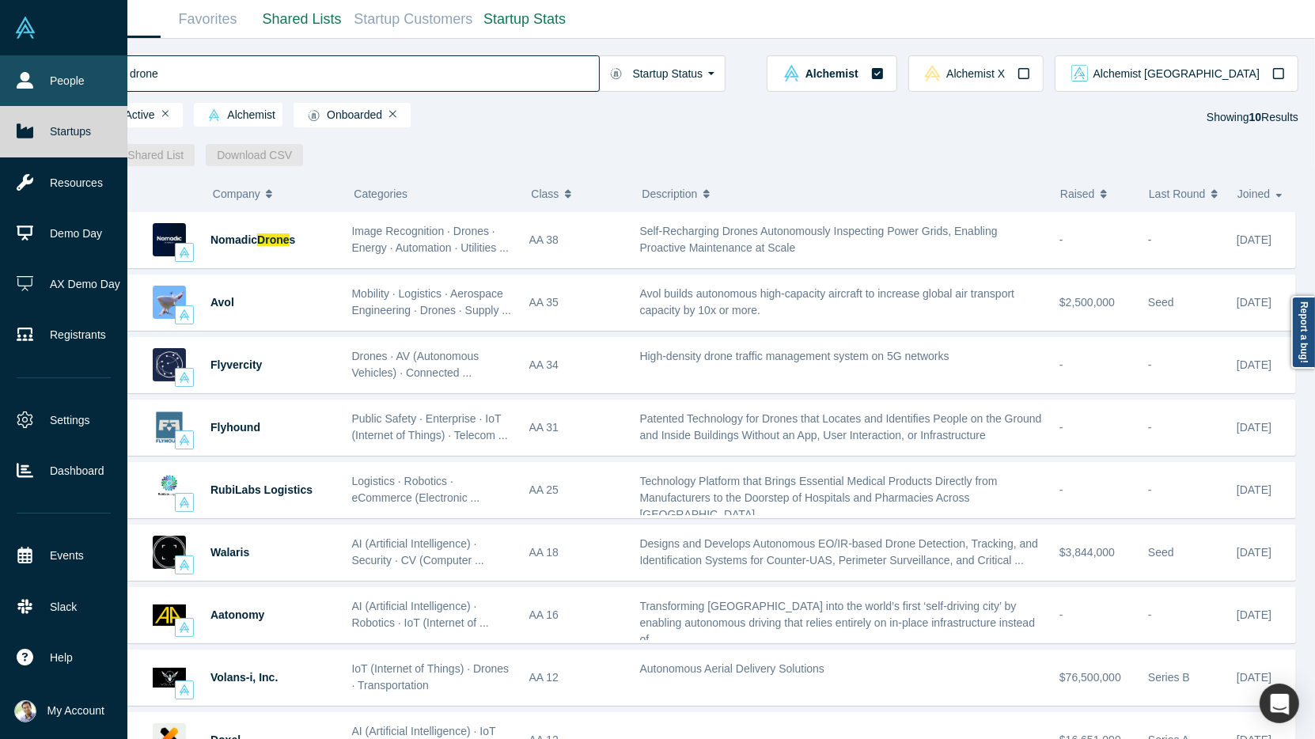
click at [36, 87] on link "People" at bounding box center [63, 80] width 127 height 51
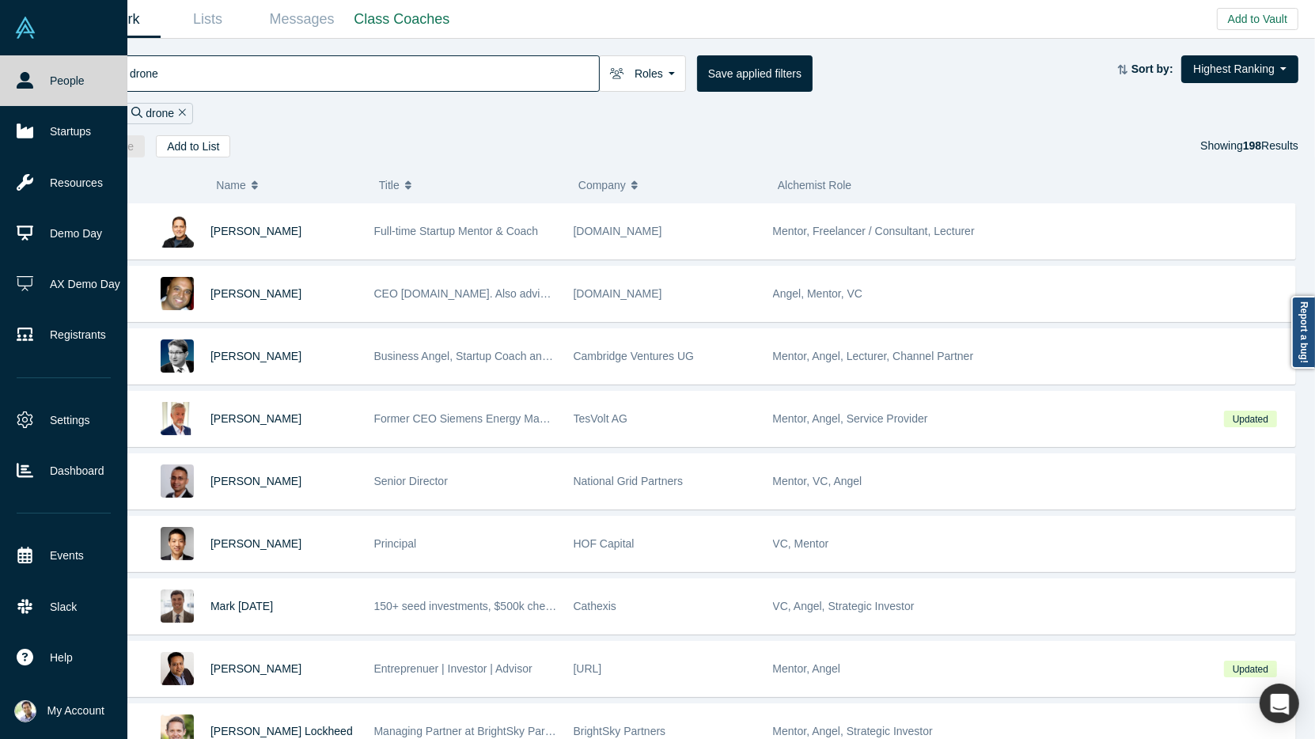
click at [62, 81] on link "People" at bounding box center [63, 80] width 127 height 51
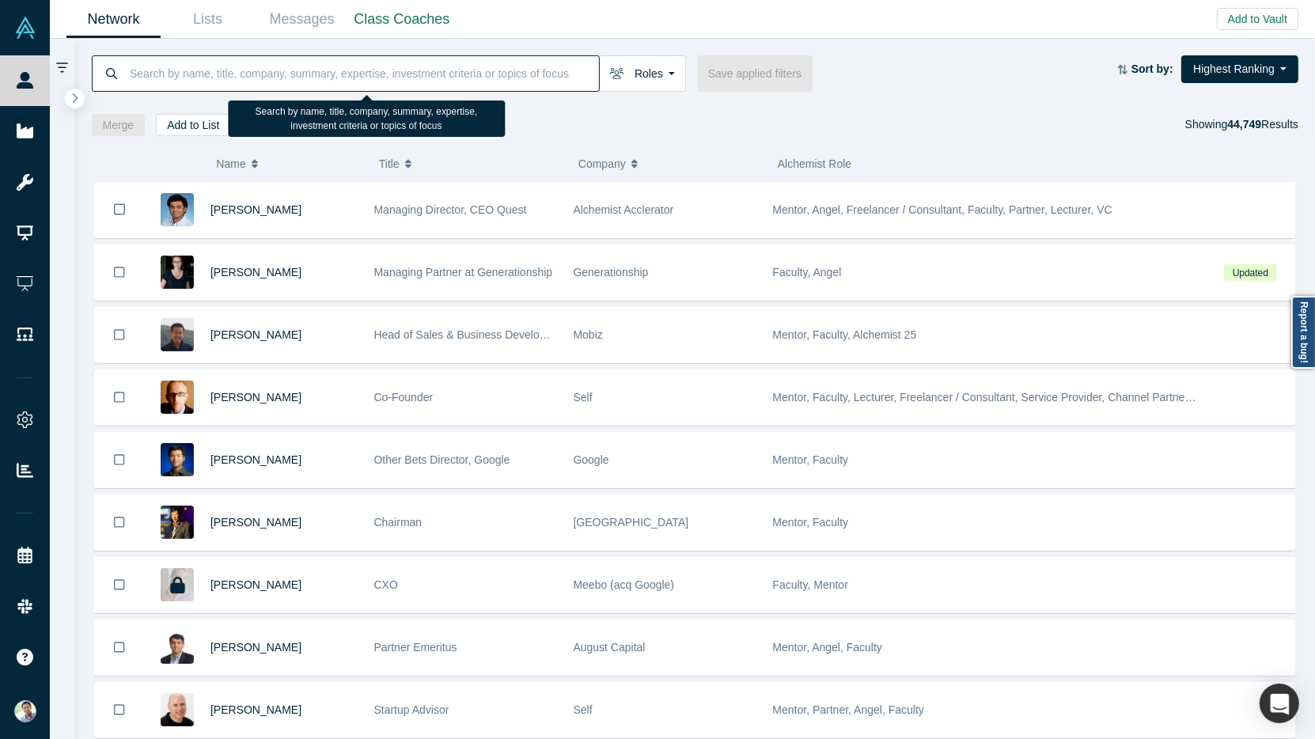
click at [223, 75] on input at bounding box center [363, 73] width 471 height 37
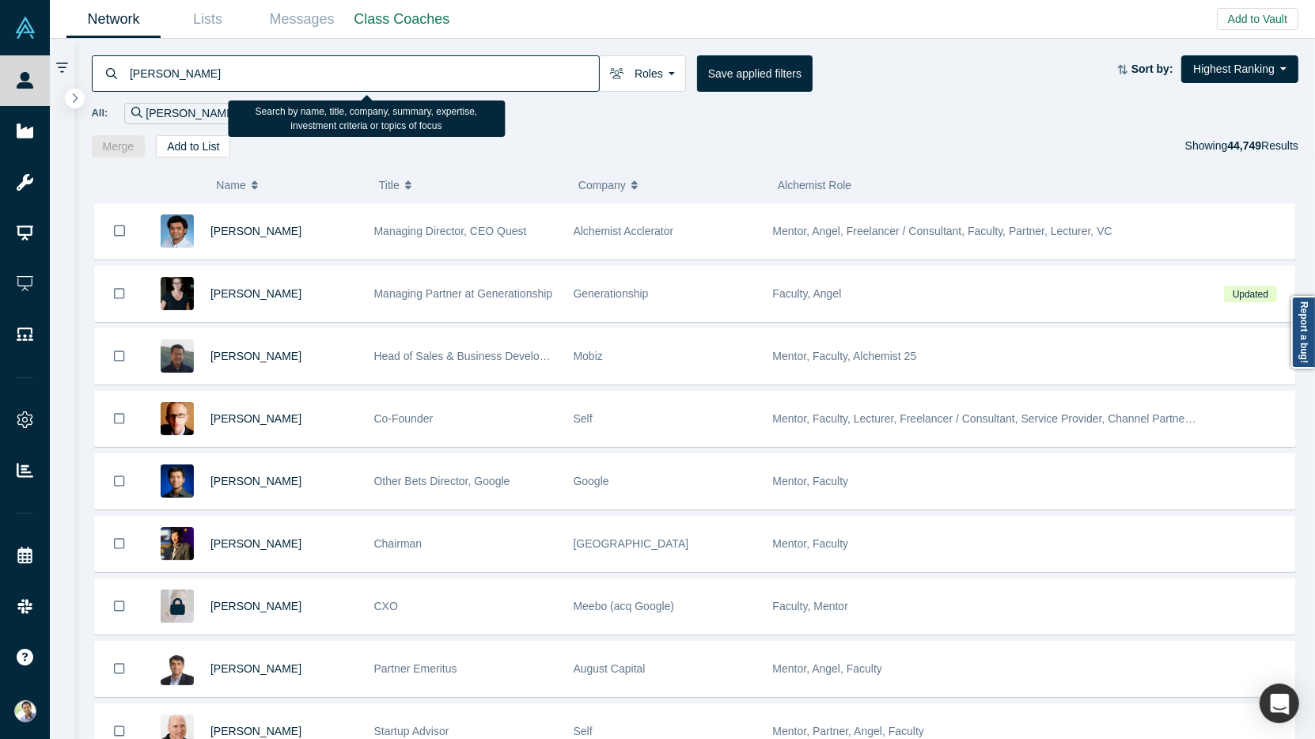
type input "[PERSON_NAME]"
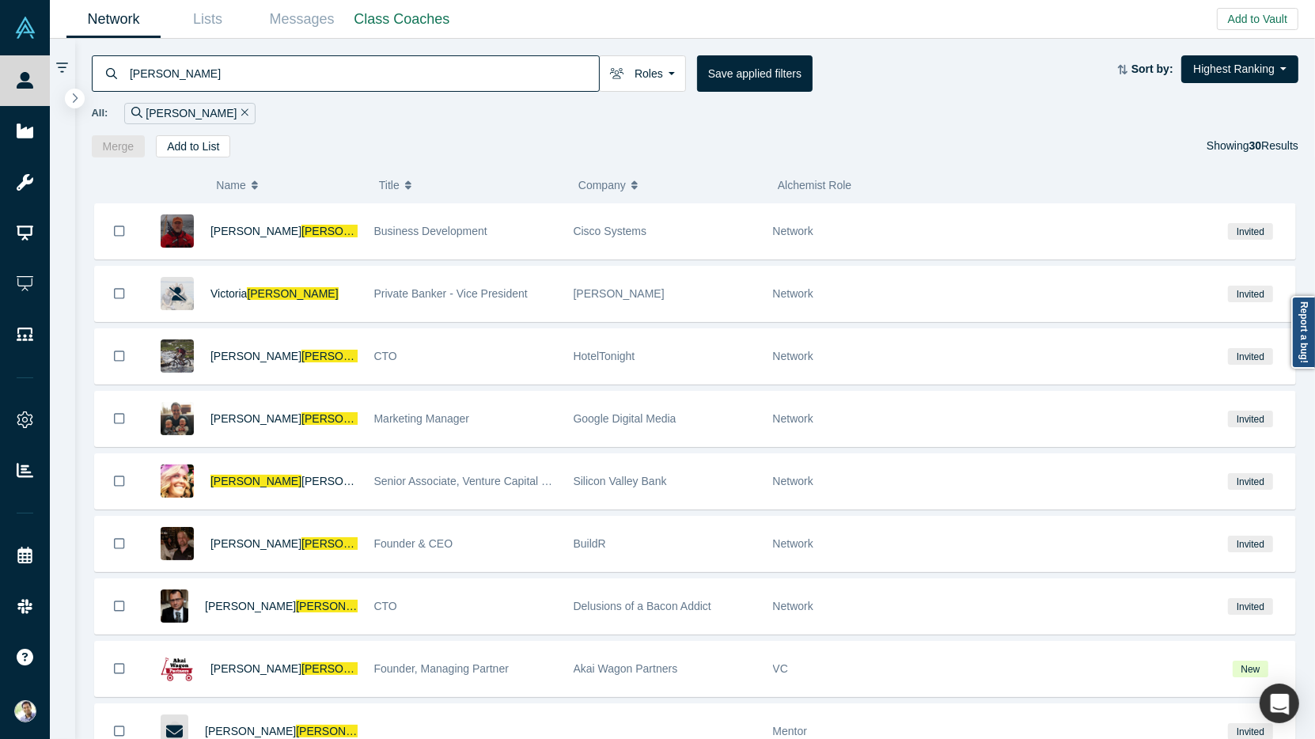
scroll to position [1061, 0]
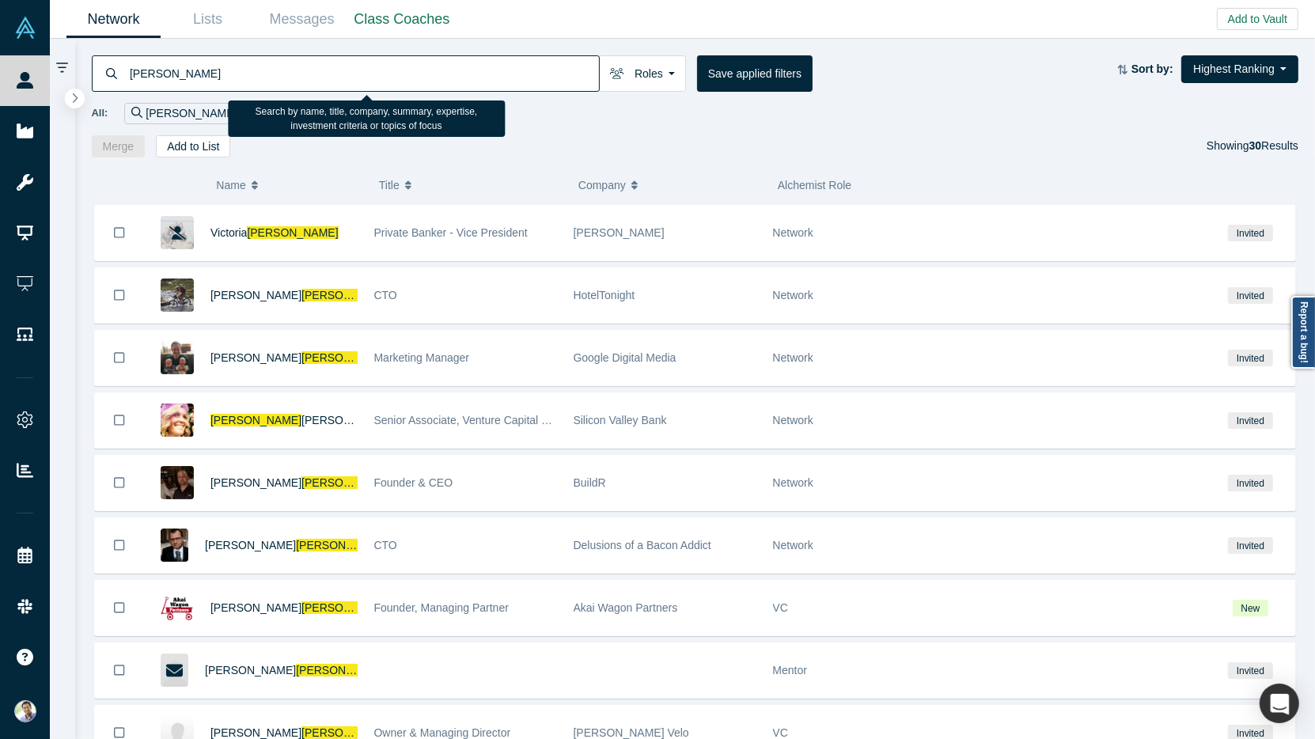
click at [142, 71] on input "[PERSON_NAME]" at bounding box center [363, 73] width 471 height 37
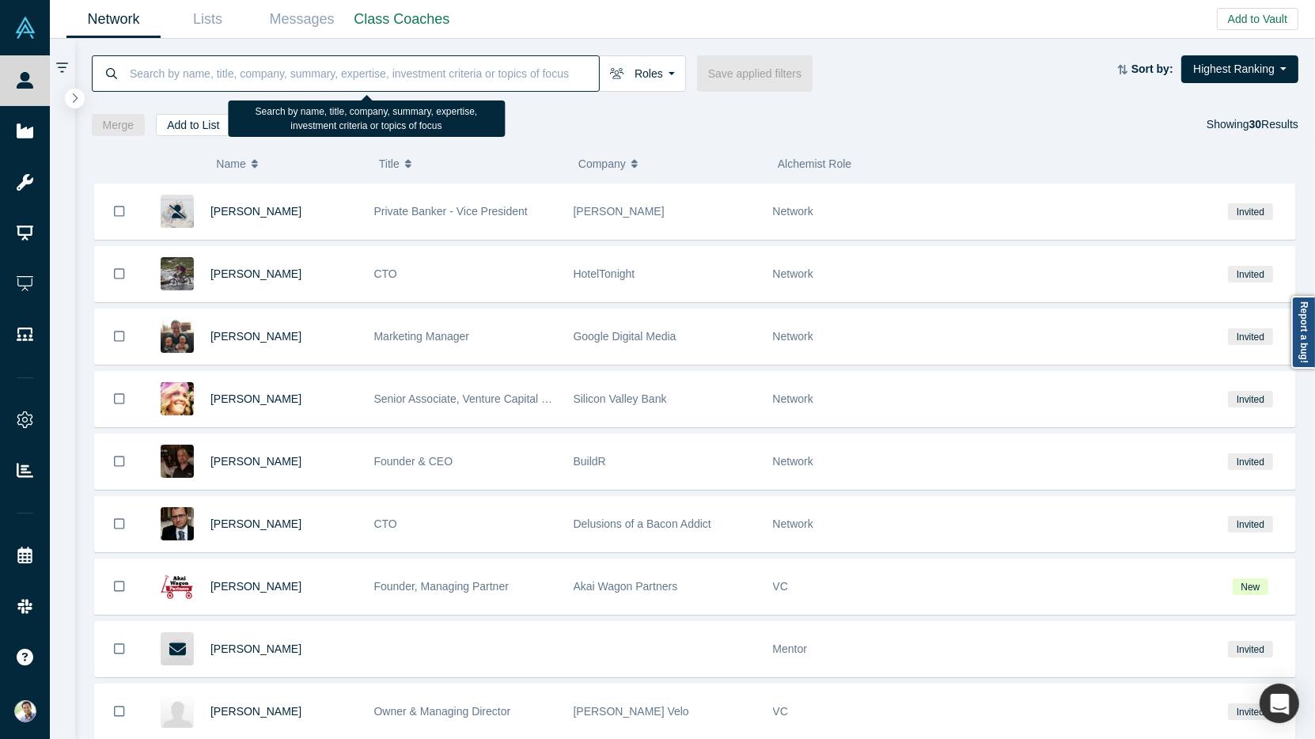
type input "p"
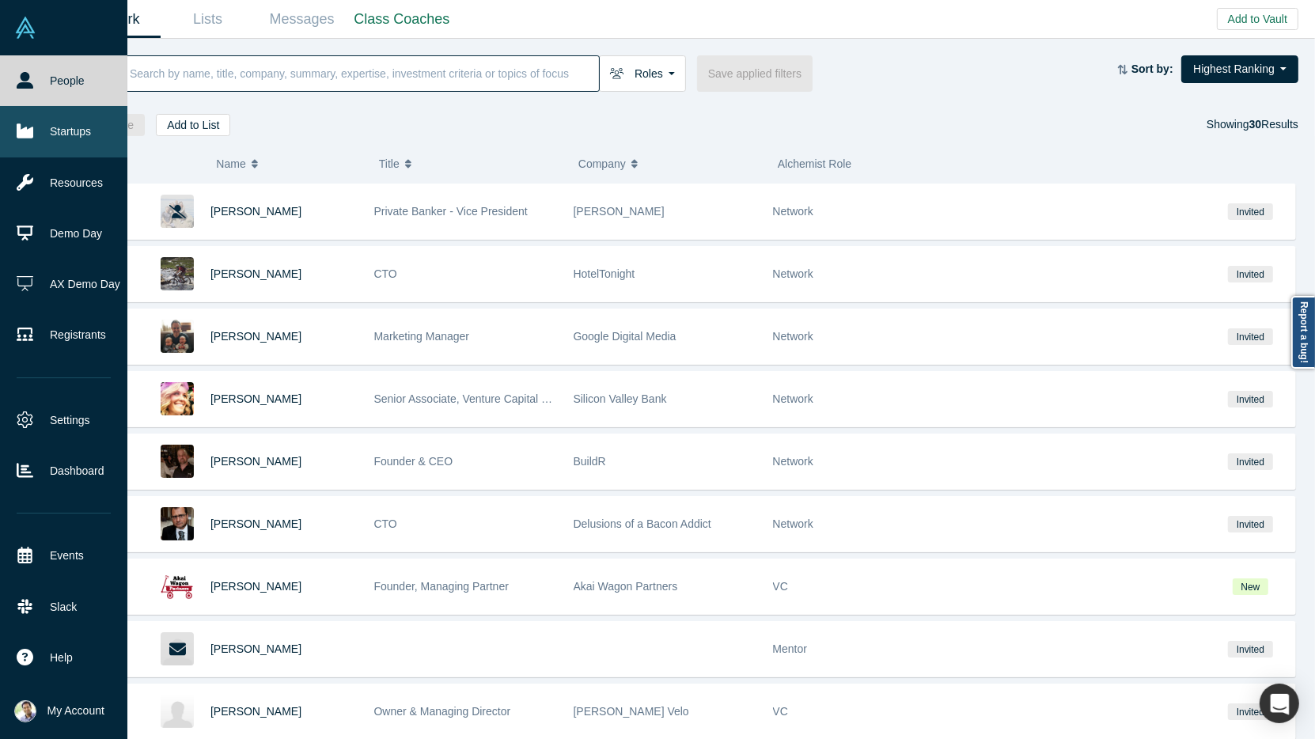
click at [38, 146] on link "Startups" at bounding box center [63, 131] width 127 height 51
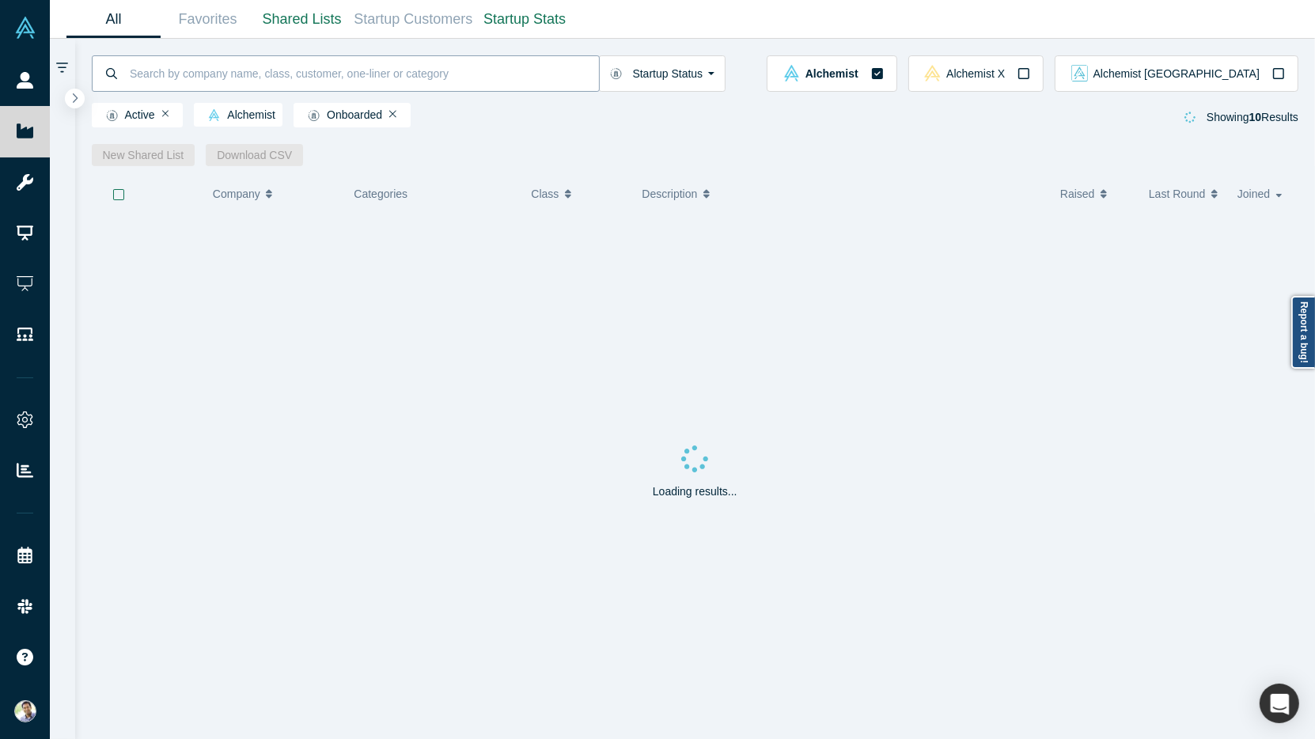
click at [164, 80] on input at bounding box center [363, 73] width 471 height 37
click at [149, 78] on input "perimter" at bounding box center [363, 73] width 471 height 37
click at [155, 75] on input "perimter" at bounding box center [363, 73] width 471 height 37
click at [161, 75] on input "perimiter" at bounding box center [363, 73] width 471 height 37
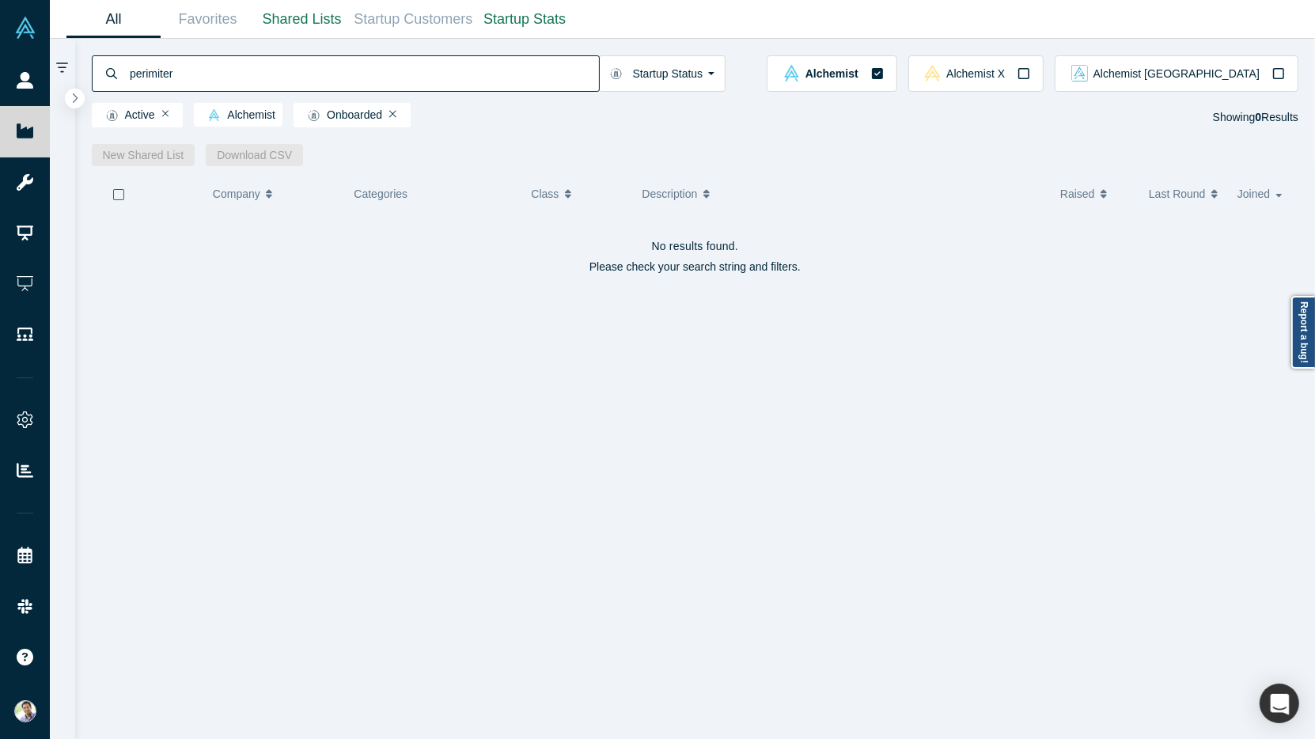
click at [161, 75] on input "perimiter" at bounding box center [363, 73] width 471 height 37
type input "perimeter"
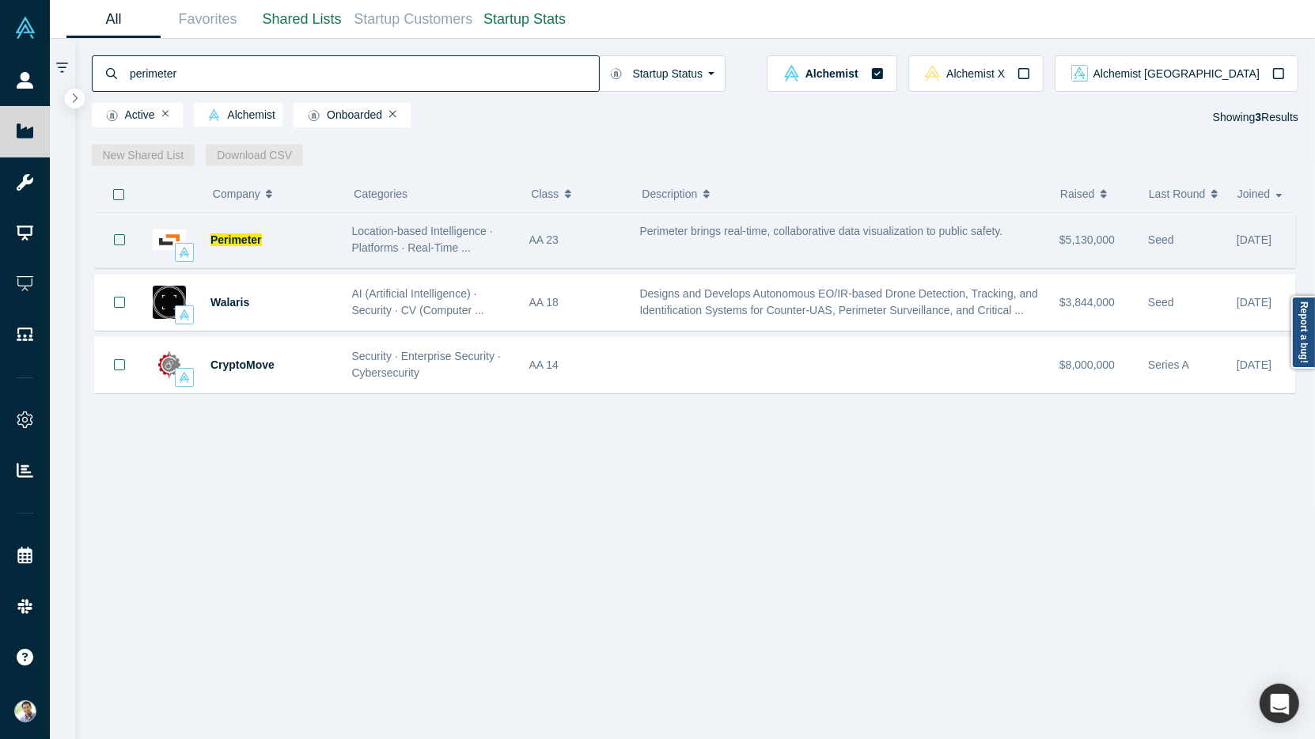
click at [246, 231] on div "Perimeter" at bounding box center [272, 240] width 125 height 55
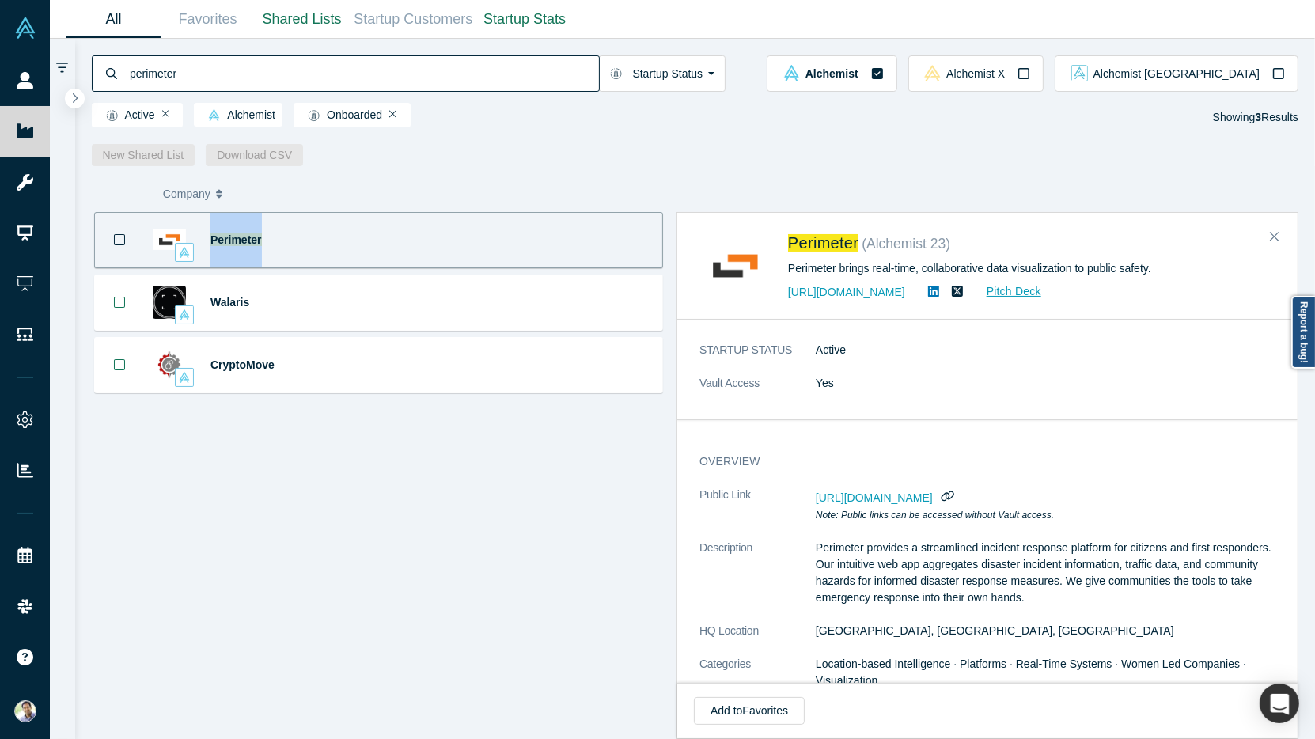
click at [246, 231] on div "Perimeter" at bounding box center [272, 240] width 125 height 55
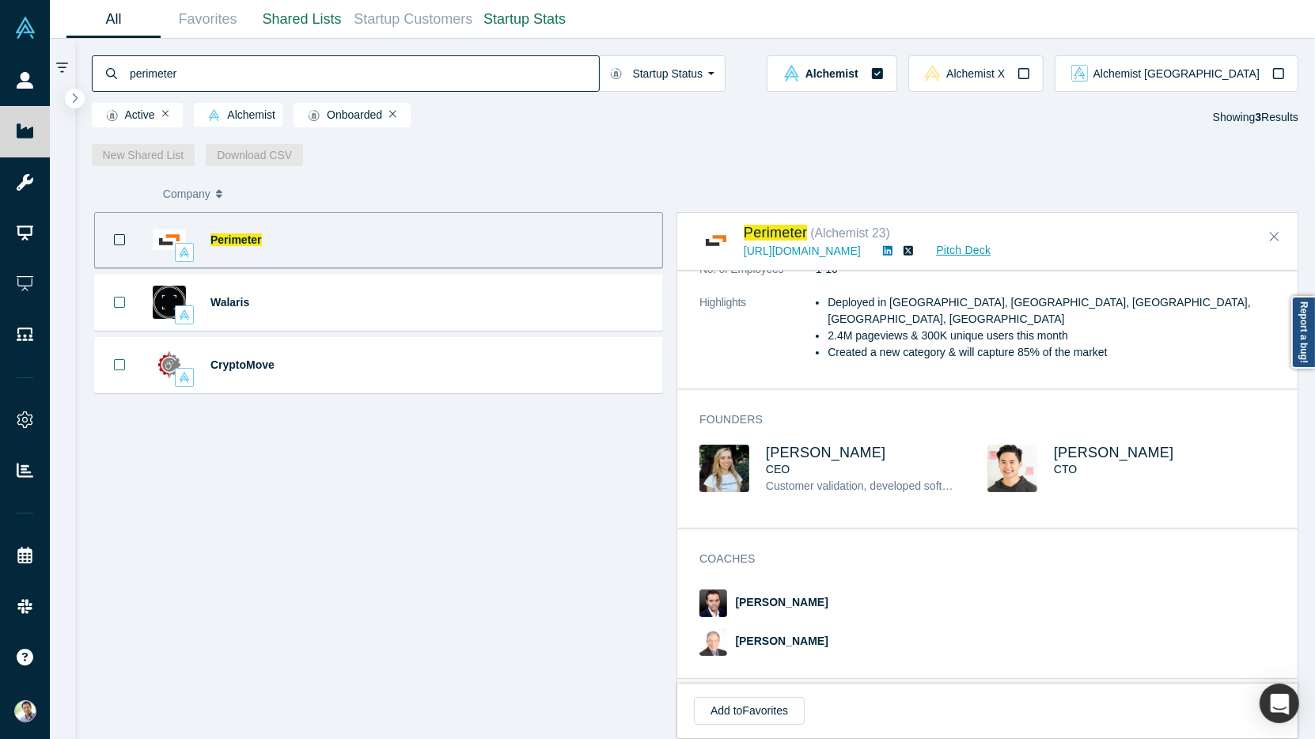
scroll to position [417, 0]
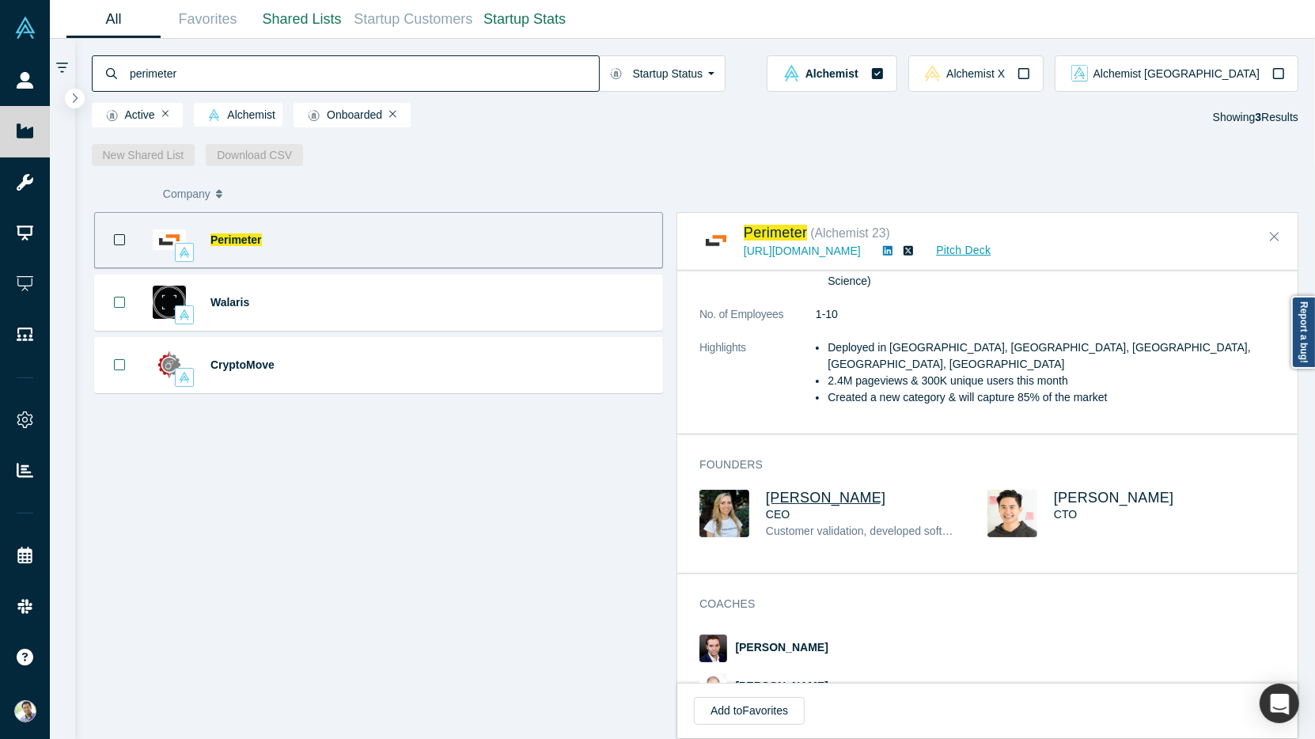
click at [844, 490] on span "[PERSON_NAME]" at bounding box center [826, 498] width 120 height 16
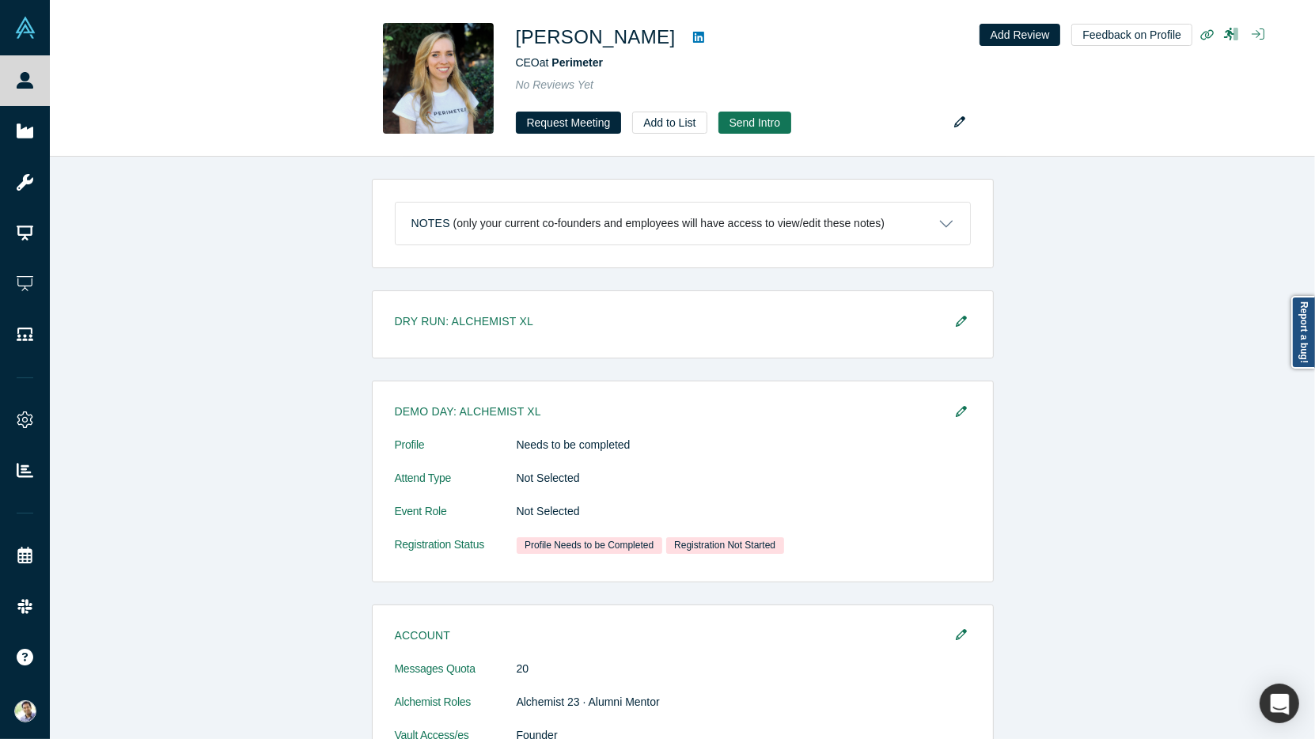
click at [630, 543] on span "Profile Needs to be Completed" at bounding box center [589, 545] width 146 height 17
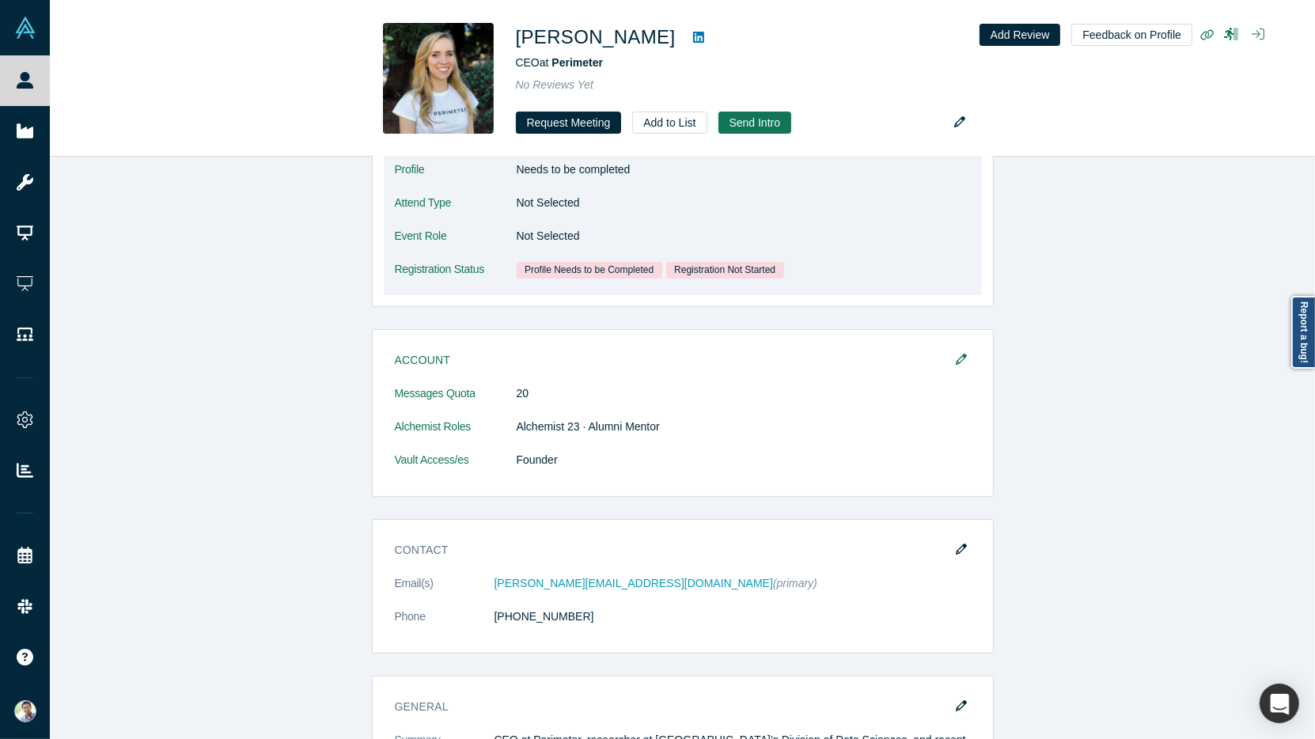
scroll to position [486, 0]
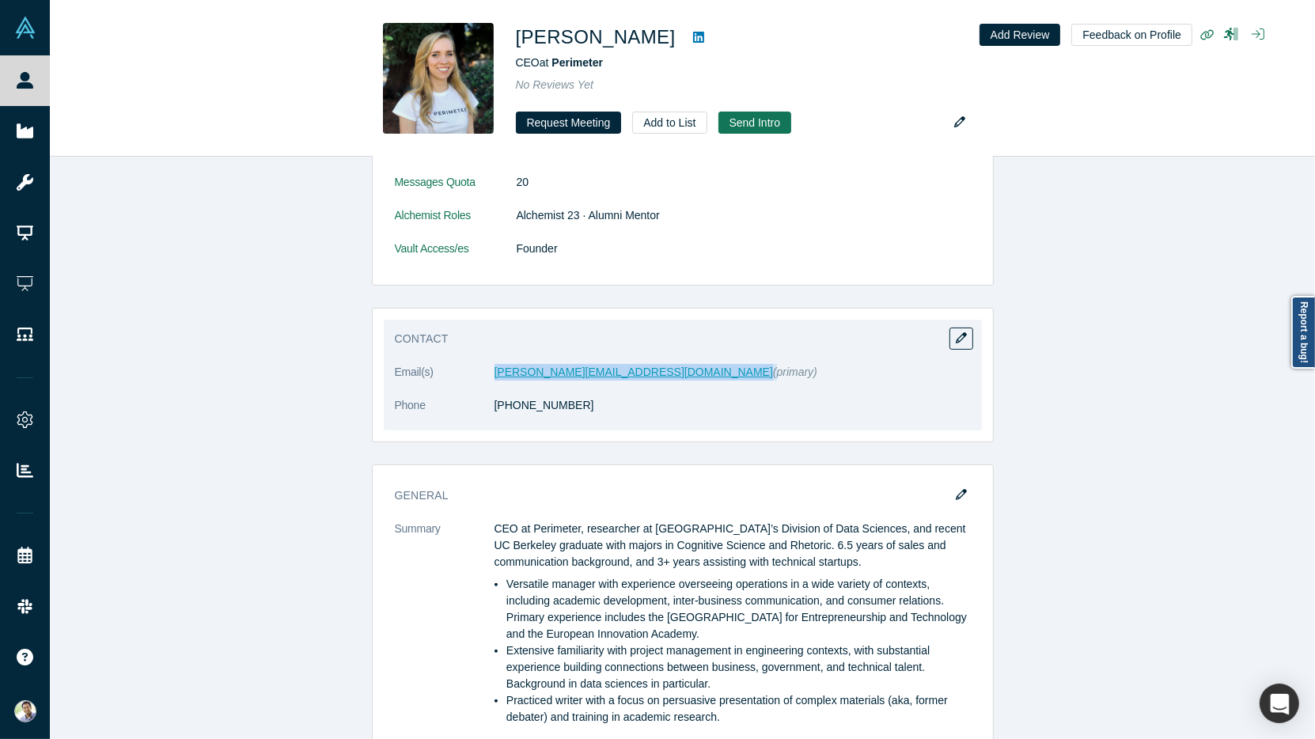
drag, startPoint x: 619, startPoint y: 369, endPoint x: 494, endPoint y: 368, distance: 125.8
click at [494, 368] on dd "[PERSON_NAME][EMAIL_ADDRESS][DOMAIN_NAME] (primary)" at bounding box center [732, 372] width 476 height 17
copy dd "[PERSON_NAME][EMAIL_ADDRESS][DOMAIN_NAME]"
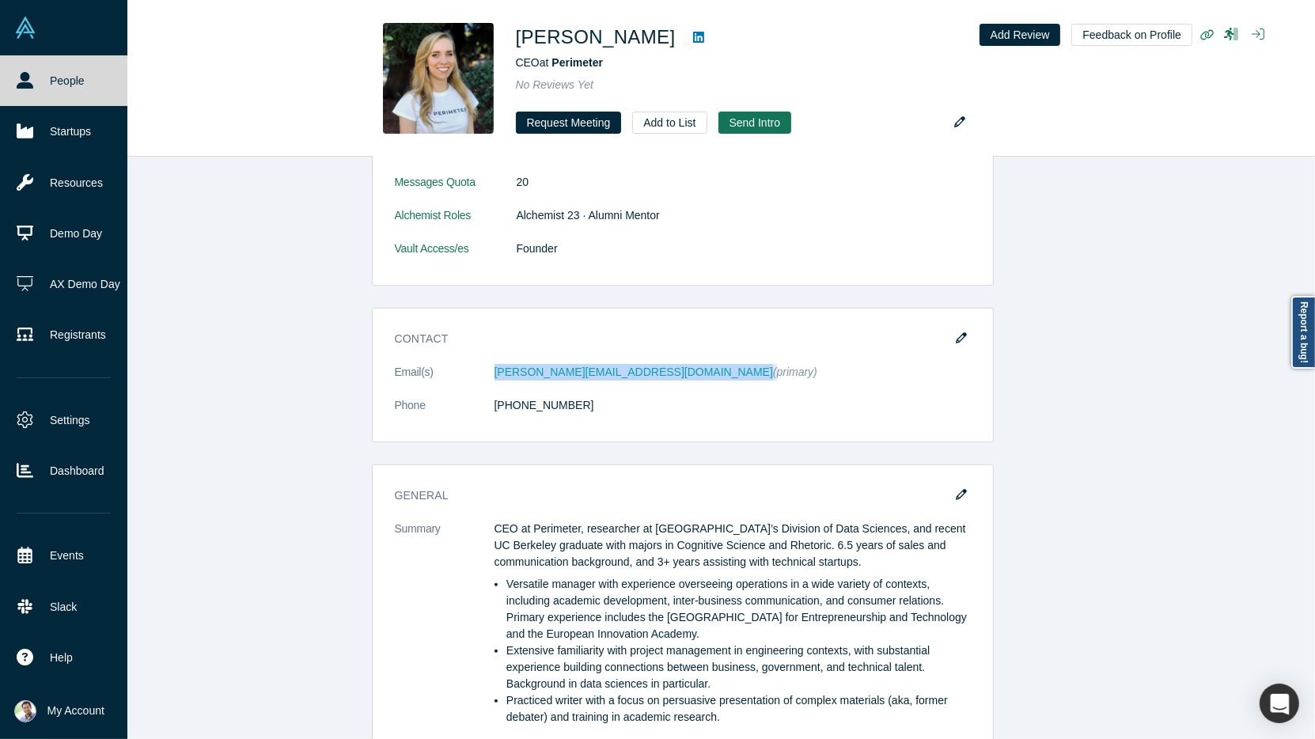
click at [34, 85] on link "People" at bounding box center [63, 80] width 127 height 51
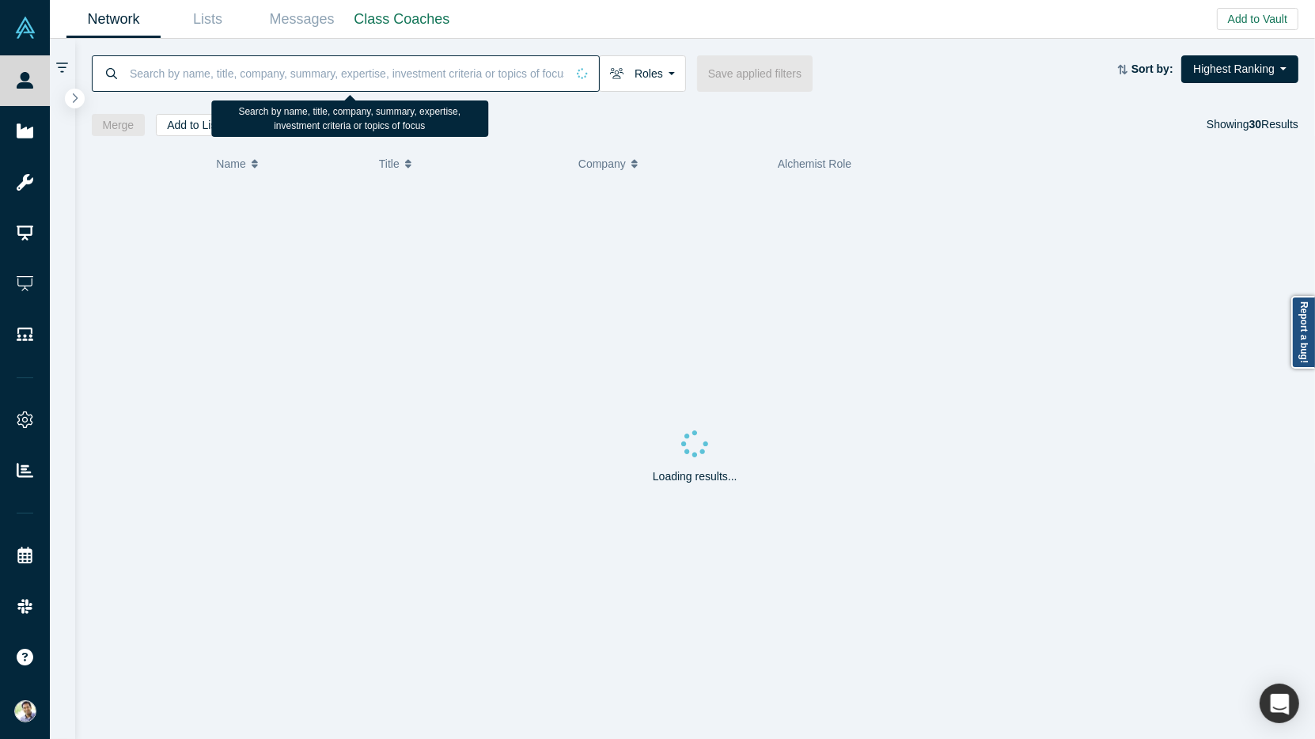
click at [174, 78] on input at bounding box center [346, 73] width 437 height 37
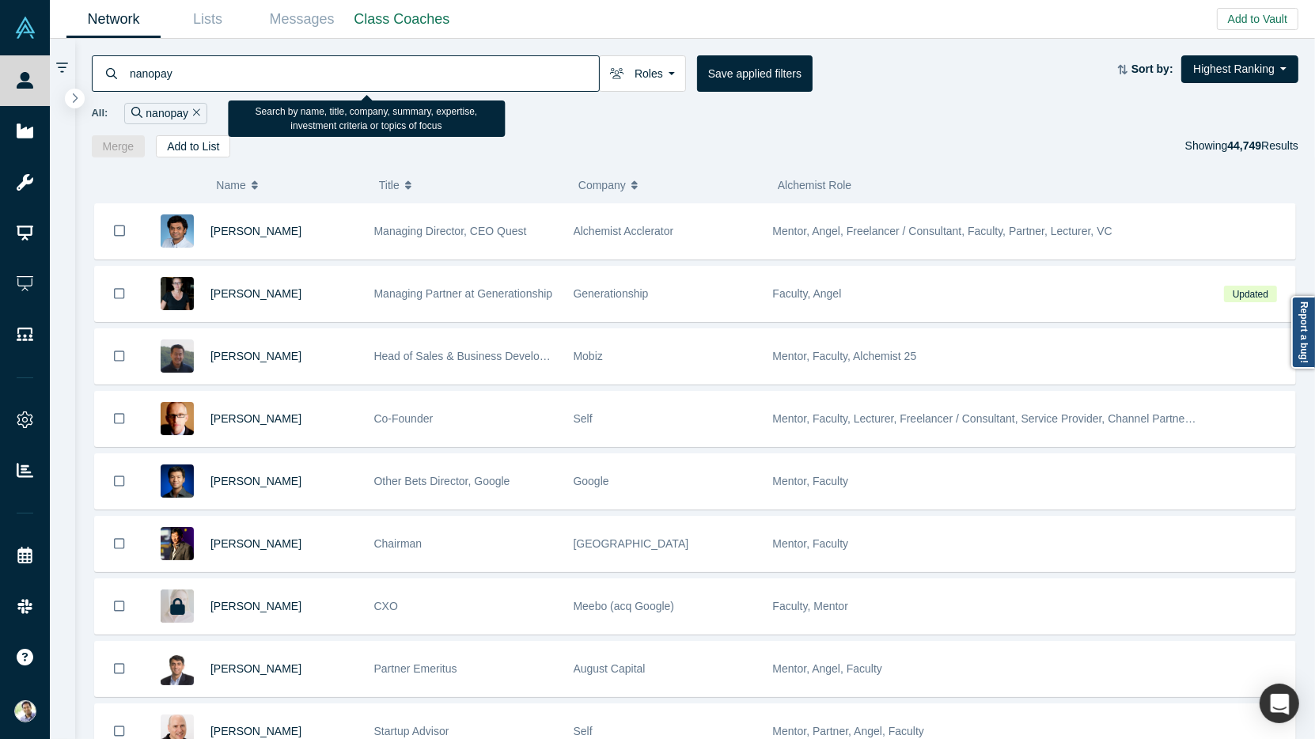
type input "nanopay"
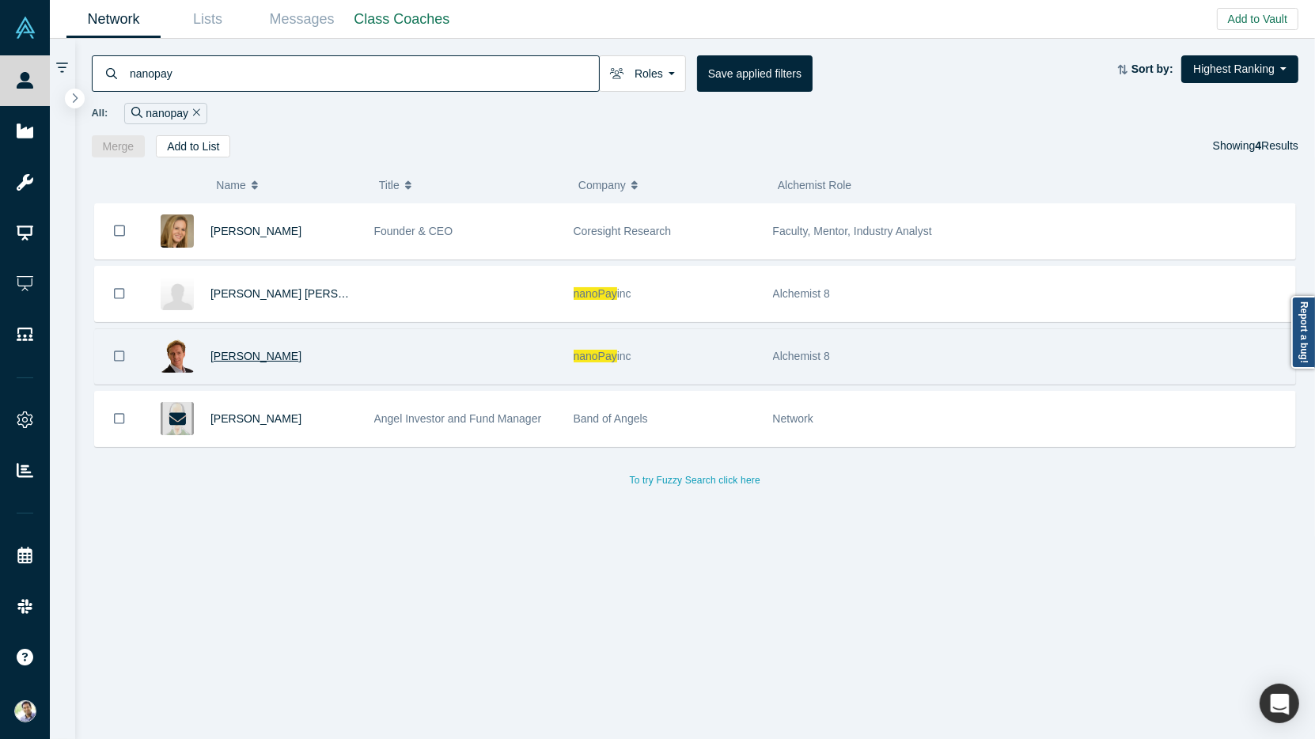
click at [264, 357] on span "[PERSON_NAME]" at bounding box center [255, 356] width 91 height 13
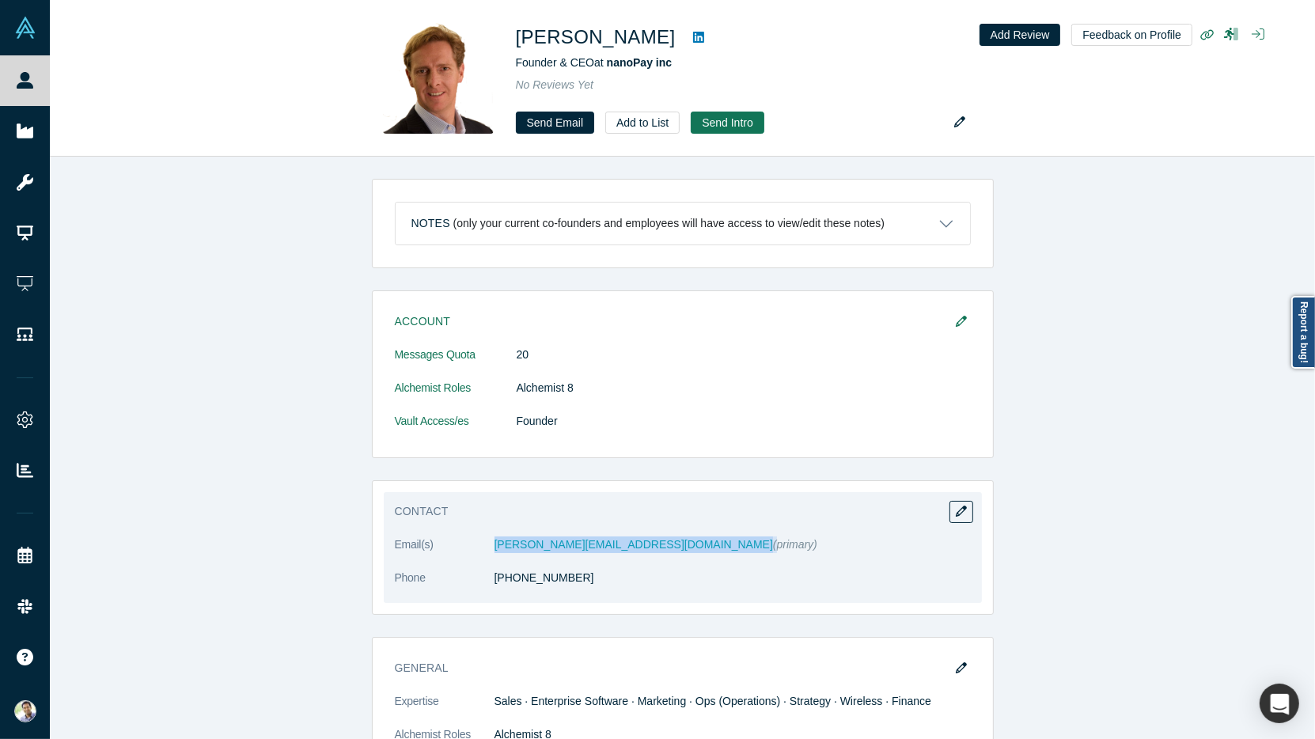
drag, startPoint x: 609, startPoint y: 541, endPoint x: 490, endPoint y: 544, distance: 119.5
click at [490, 544] on dl "Email(s) [PERSON_NAME][EMAIL_ADDRESS][DOMAIN_NAME] (primary) Phone [PHONE_NUMBE…" at bounding box center [683, 569] width 576 height 66
copy dl "[PERSON_NAME][EMAIL_ADDRESS][DOMAIN_NAME]"
